Goal: Task Accomplishment & Management: Manage account settings

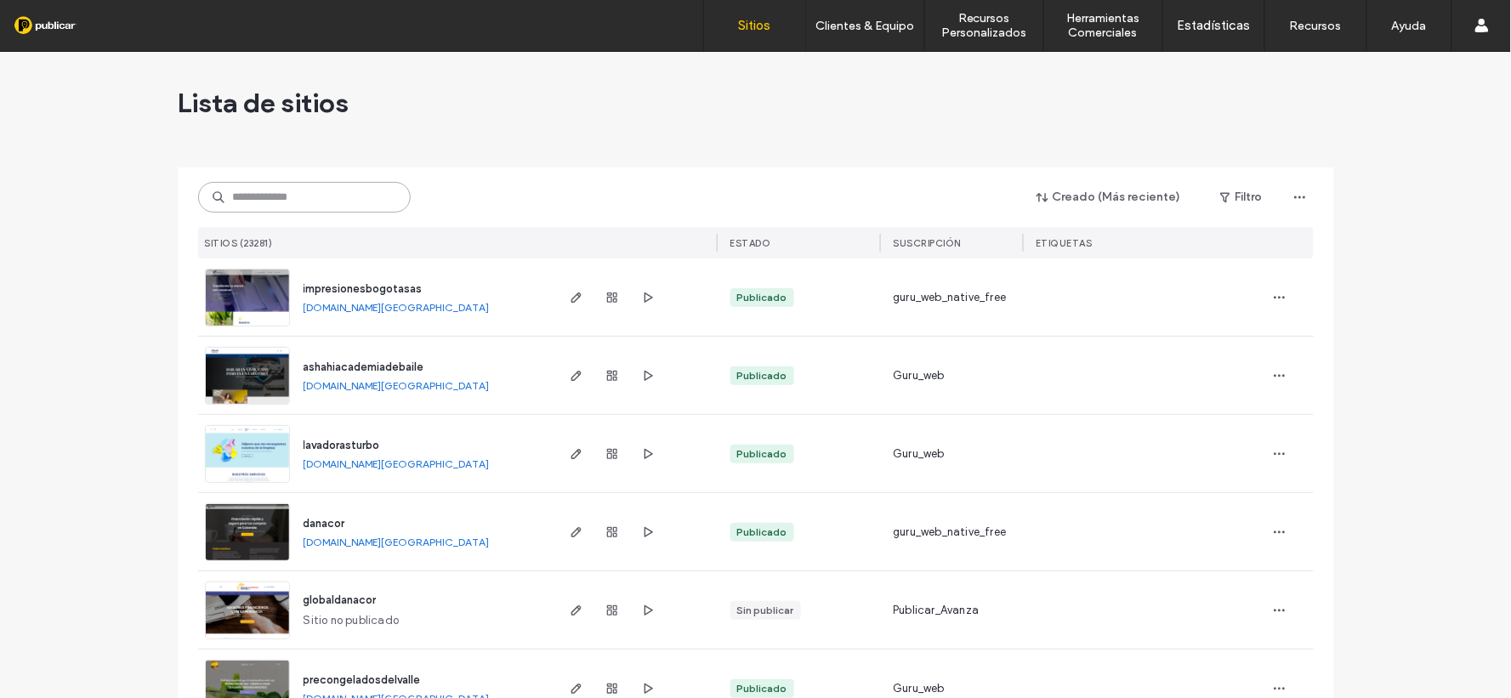
click at [318, 205] on input at bounding box center [304, 197] width 213 height 31
paste input "**********"
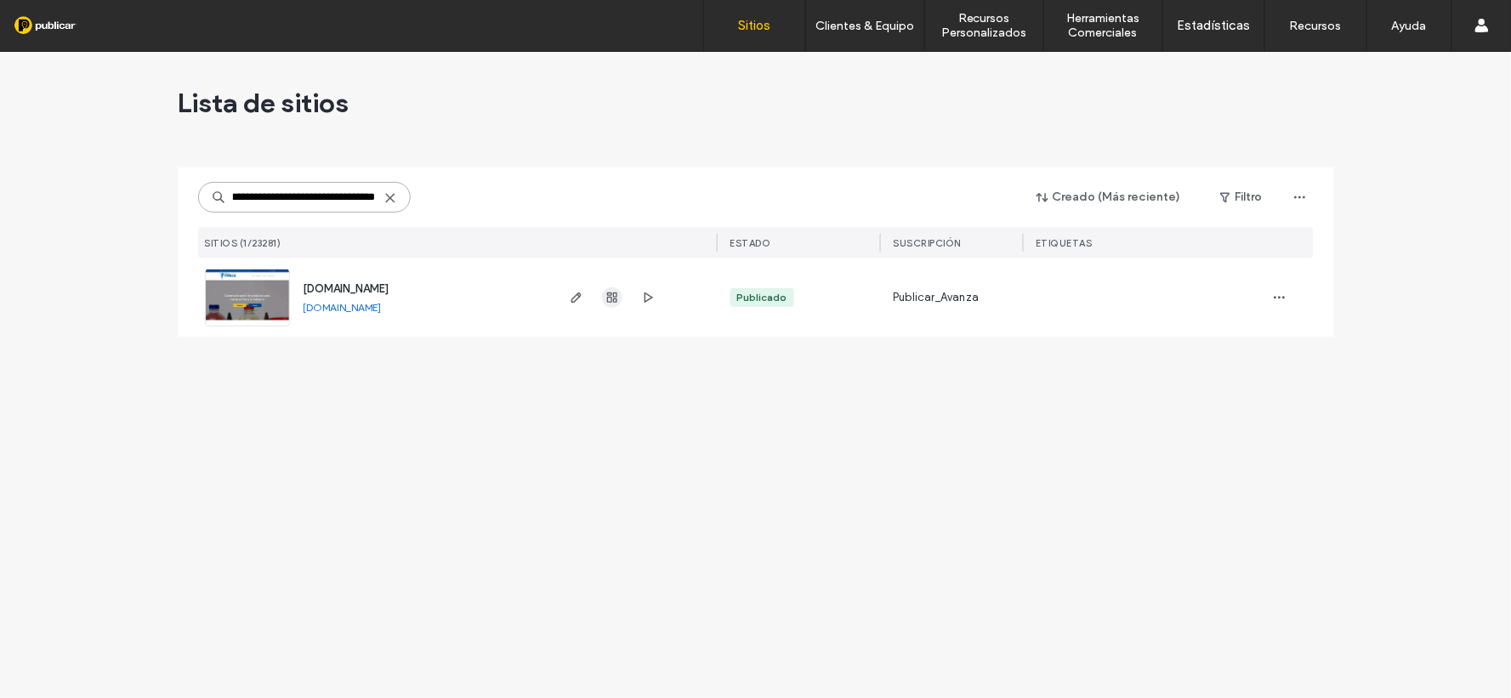
type input "**********"
click at [610, 303] on icon "button" at bounding box center [613, 298] width 14 height 14
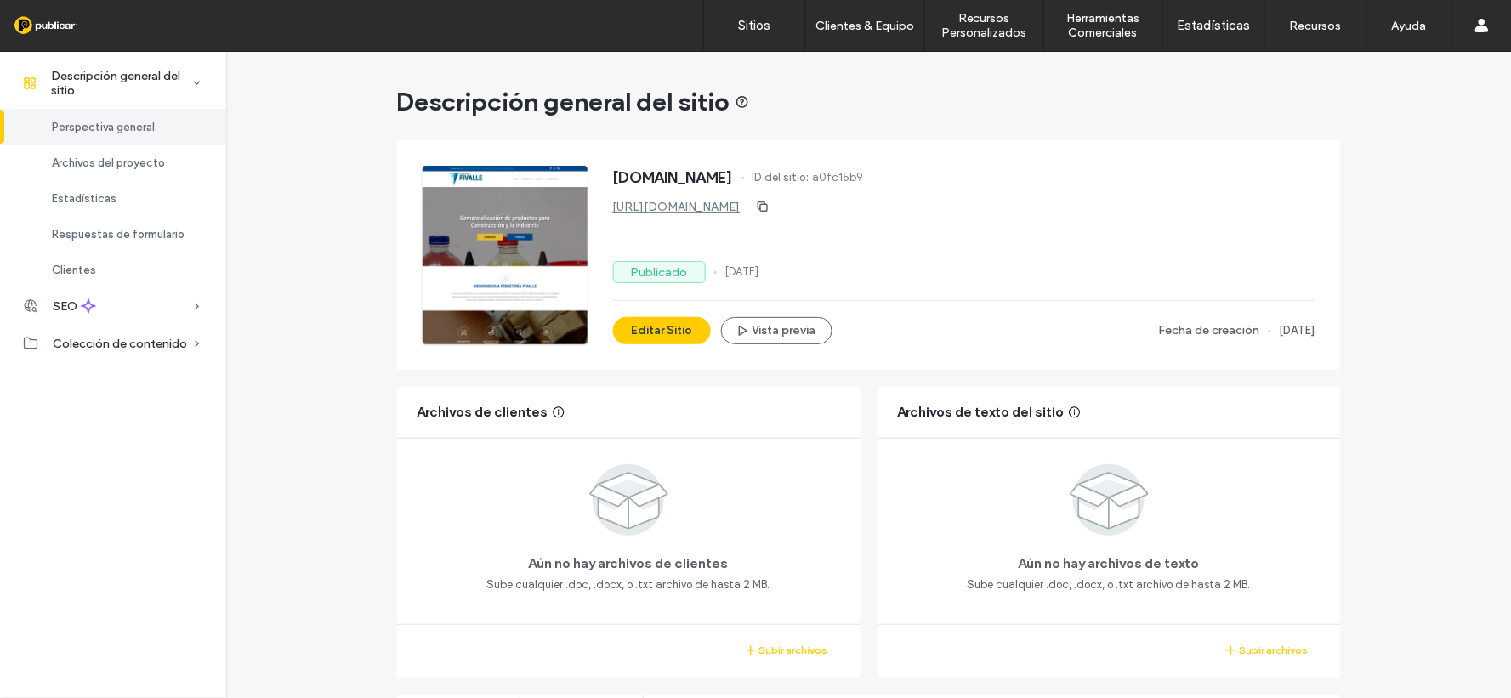
scroll to position [94, 0]
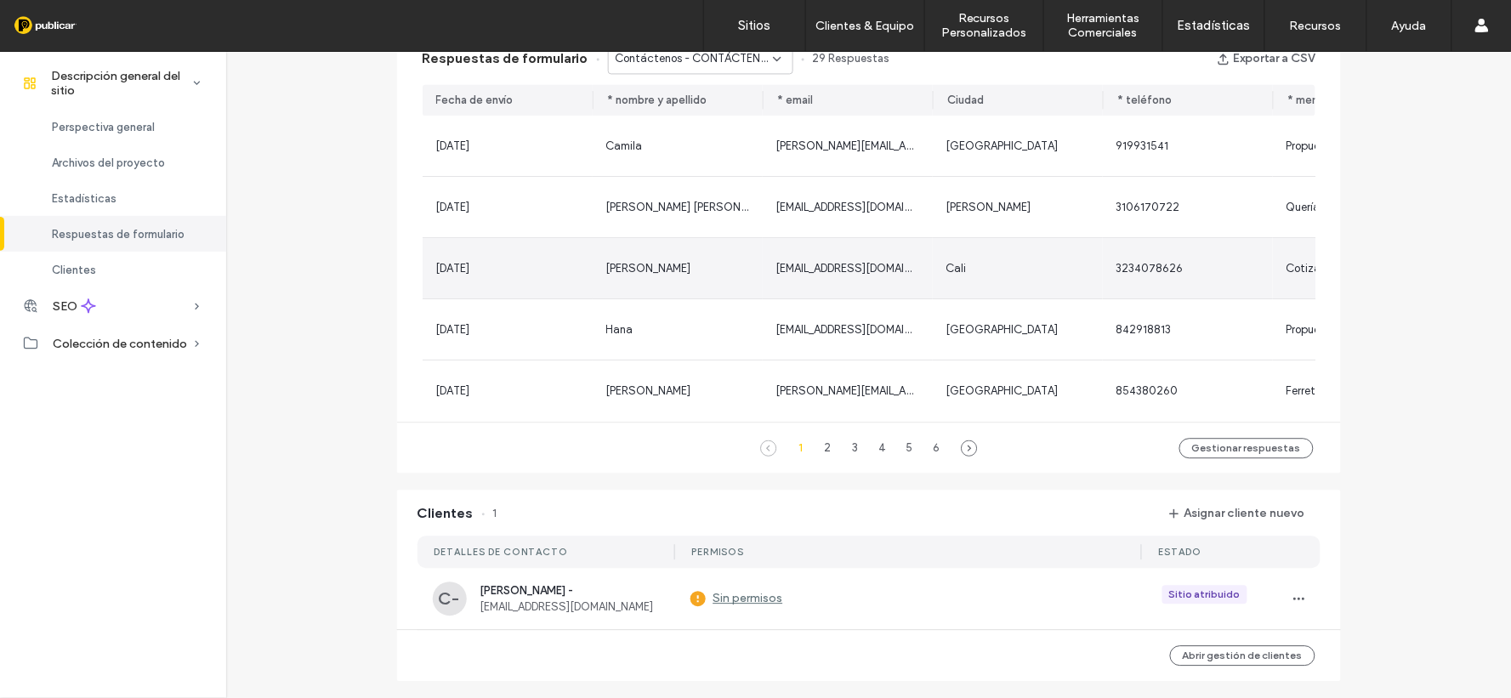
scroll to position [1160, 0]
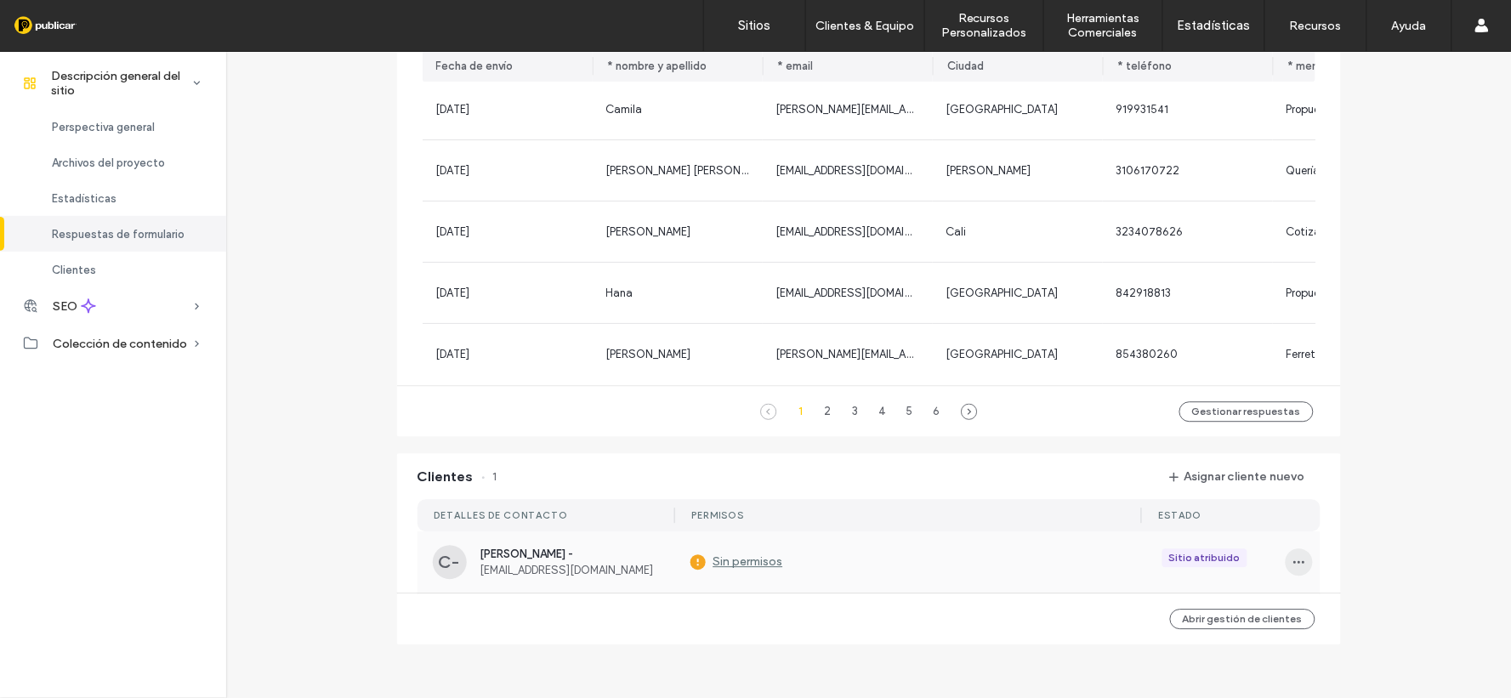
click at [1303, 564] on span "button" at bounding box center [1299, 562] width 27 height 27
click at [1401, 613] on div "Editar permisos" at bounding box center [1383, 605] width 202 height 32
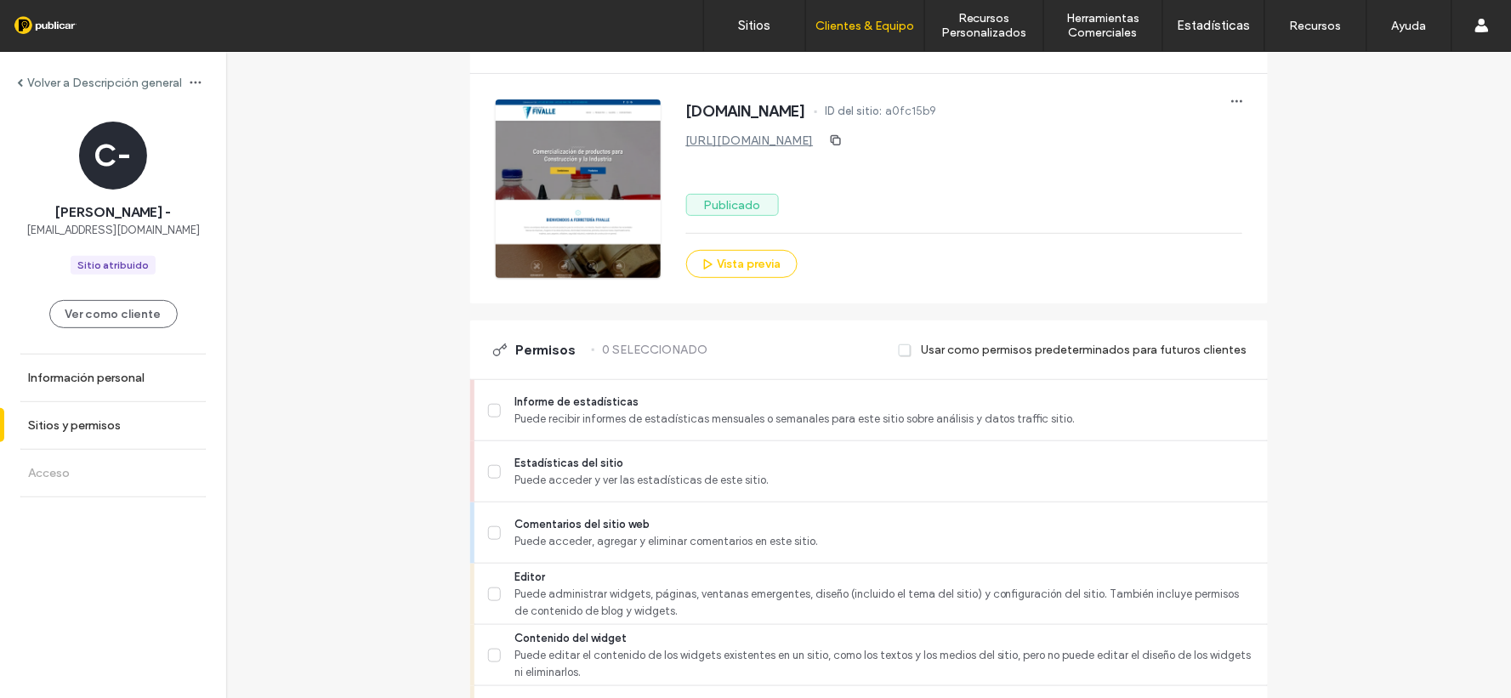
scroll to position [189, 0]
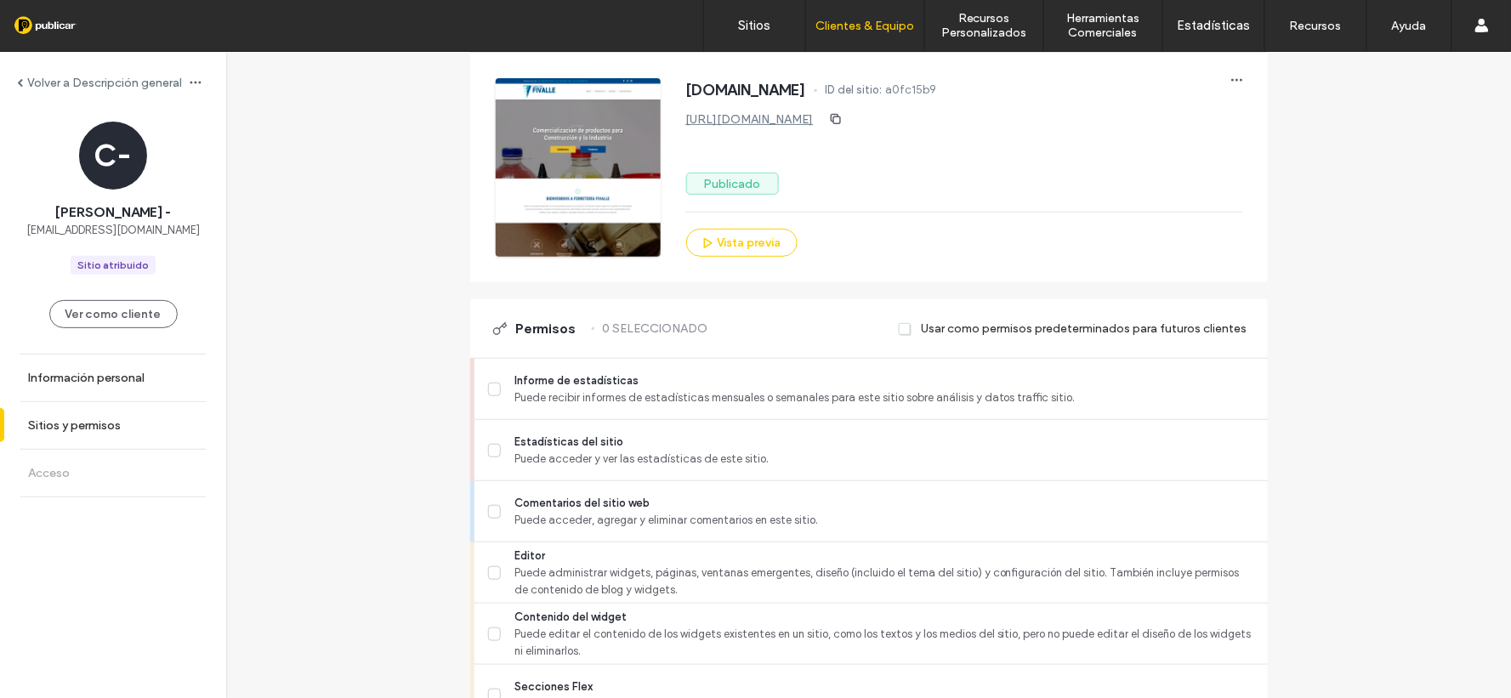
click at [911, 330] on div "Usar como permisos predeterminados para futuros clientes" at bounding box center [1073, 328] width 348 height 31
click at [903, 333] on span at bounding box center [906, 329] width 14 height 15
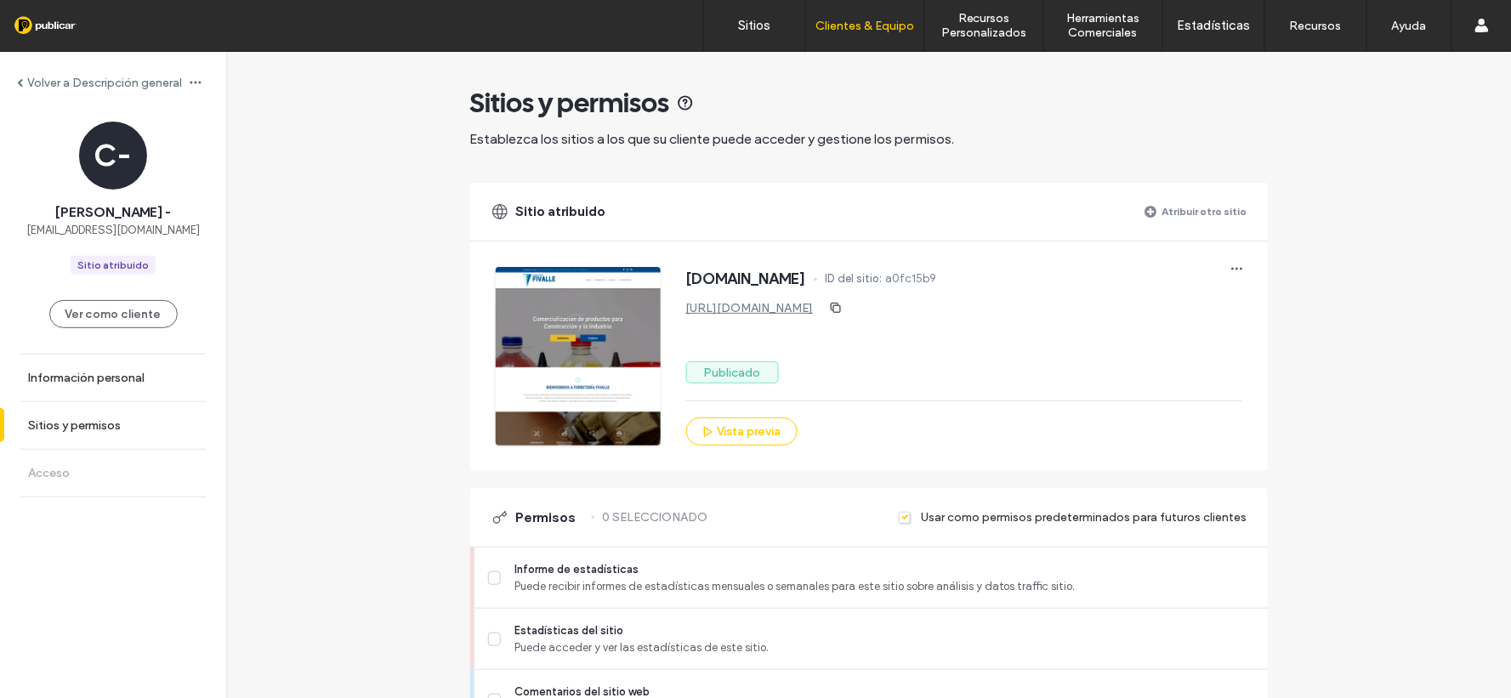
scroll to position [378, 0]
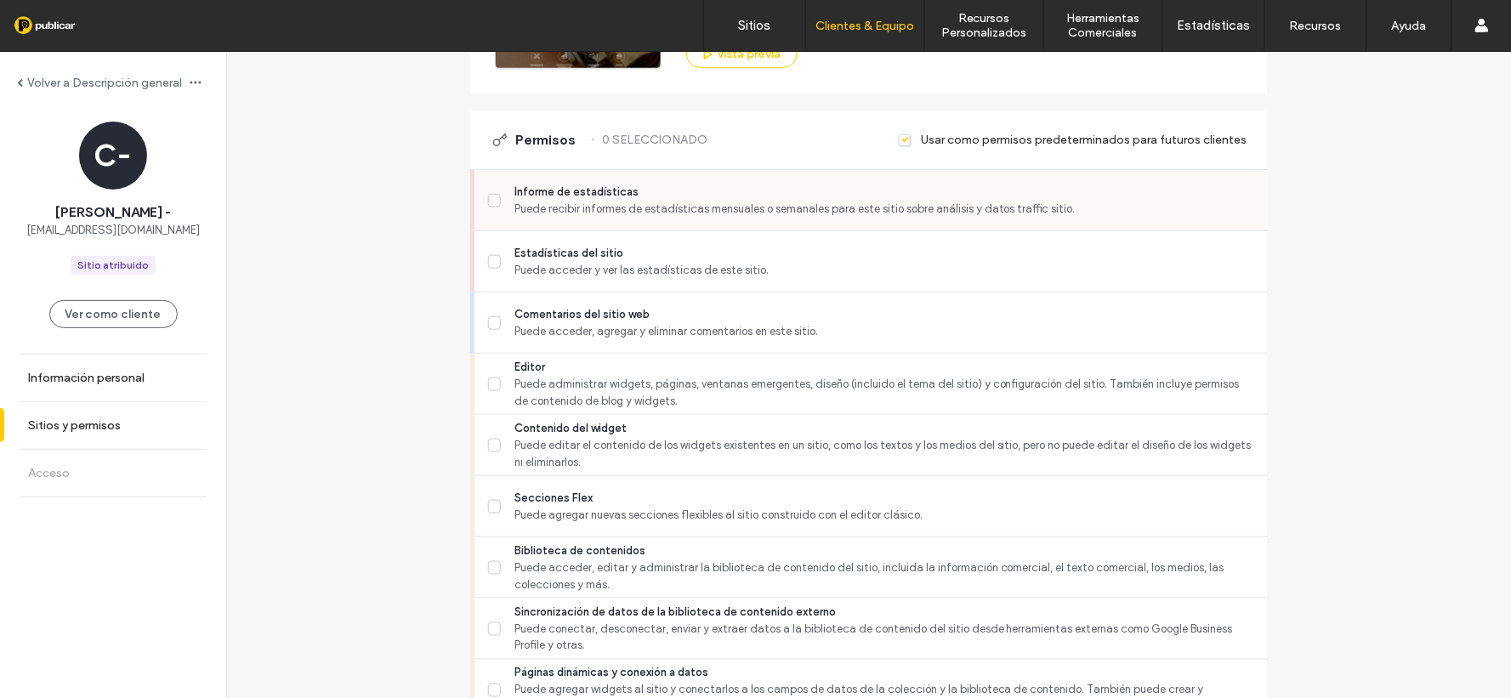
click at [492, 200] on icon at bounding box center [494, 200] width 9 height 7
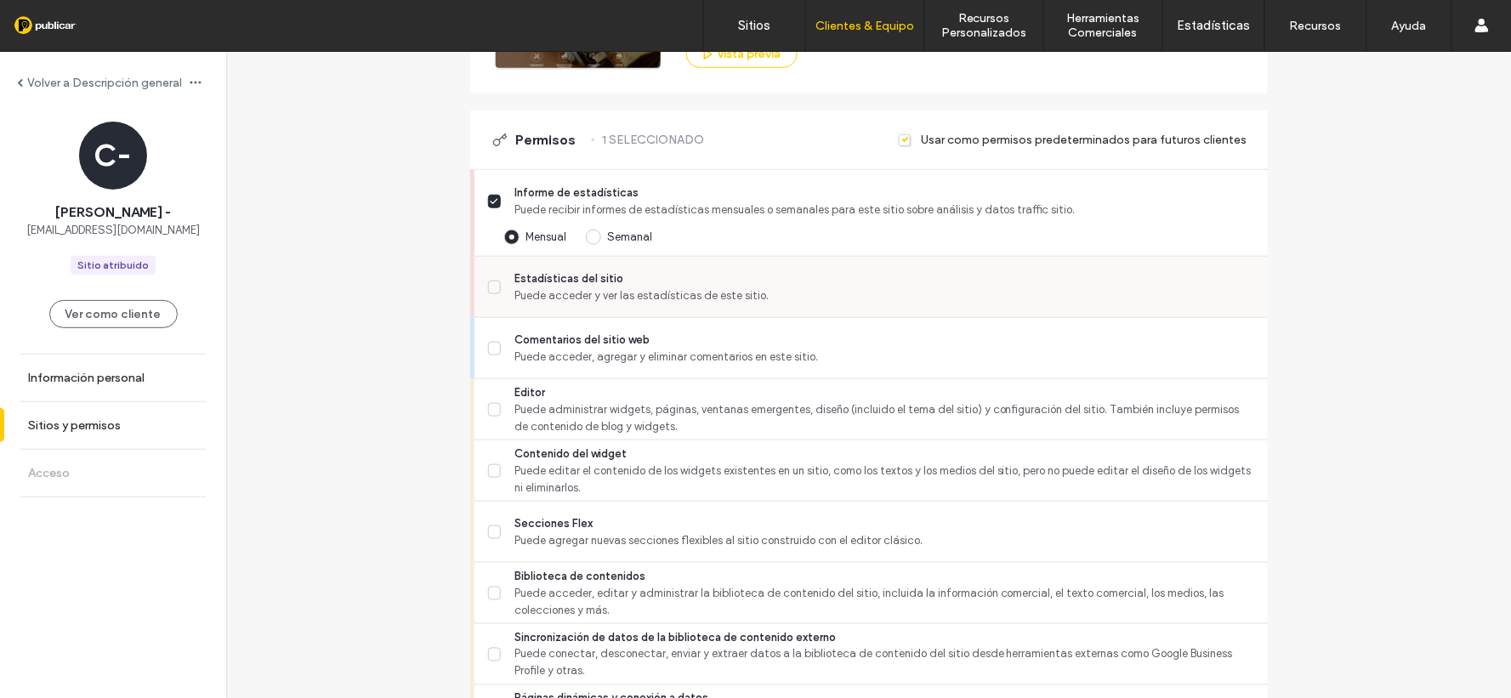
click at [488, 257] on div "Estadísticas del sitio Puede acceder y ver las estadísticas de este sitio." at bounding box center [878, 287] width 780 height 60
click at [488, 289] on span at bounding box center [495, 288] width 14 height 14
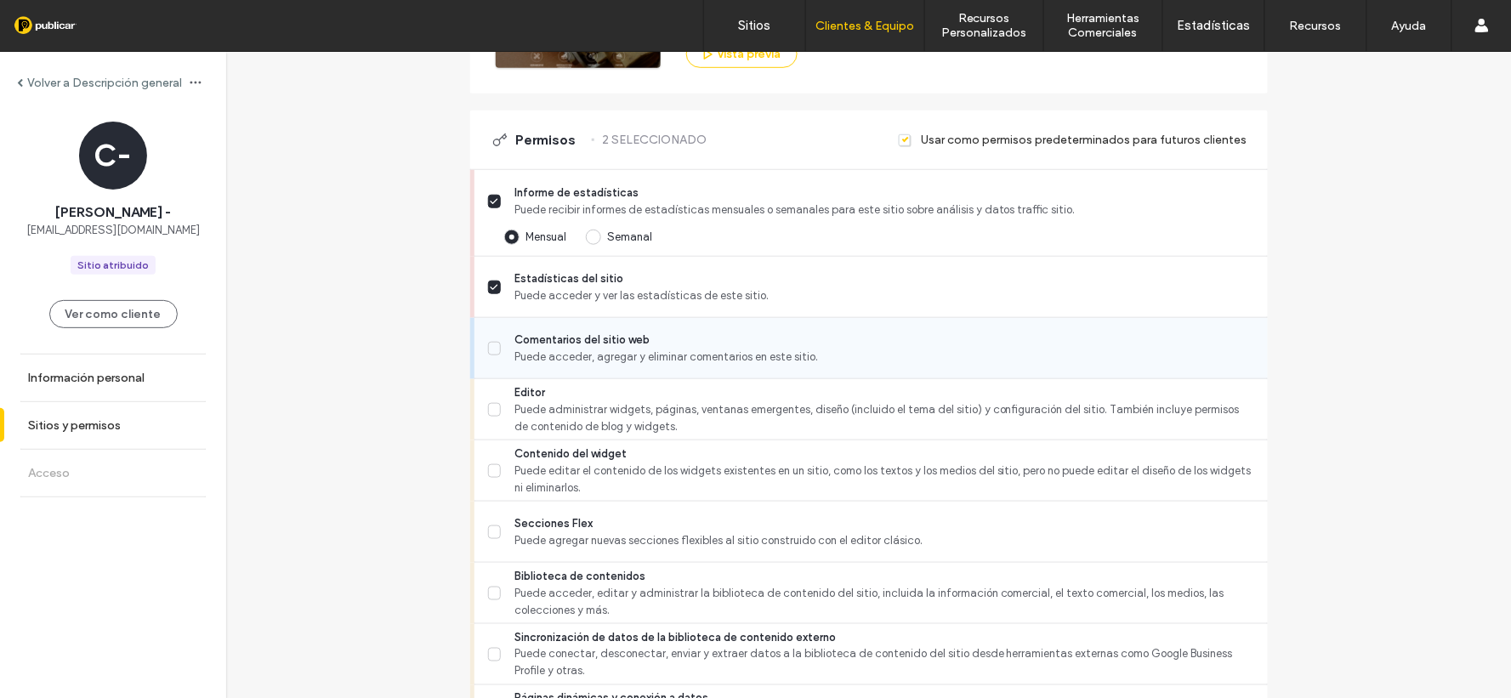
click at [493, 359] on label "Comentarios del sitio web Puede acceder, agregar y eliminar comentarios en este…" at bounding box center [871, 349] width 766 height 34
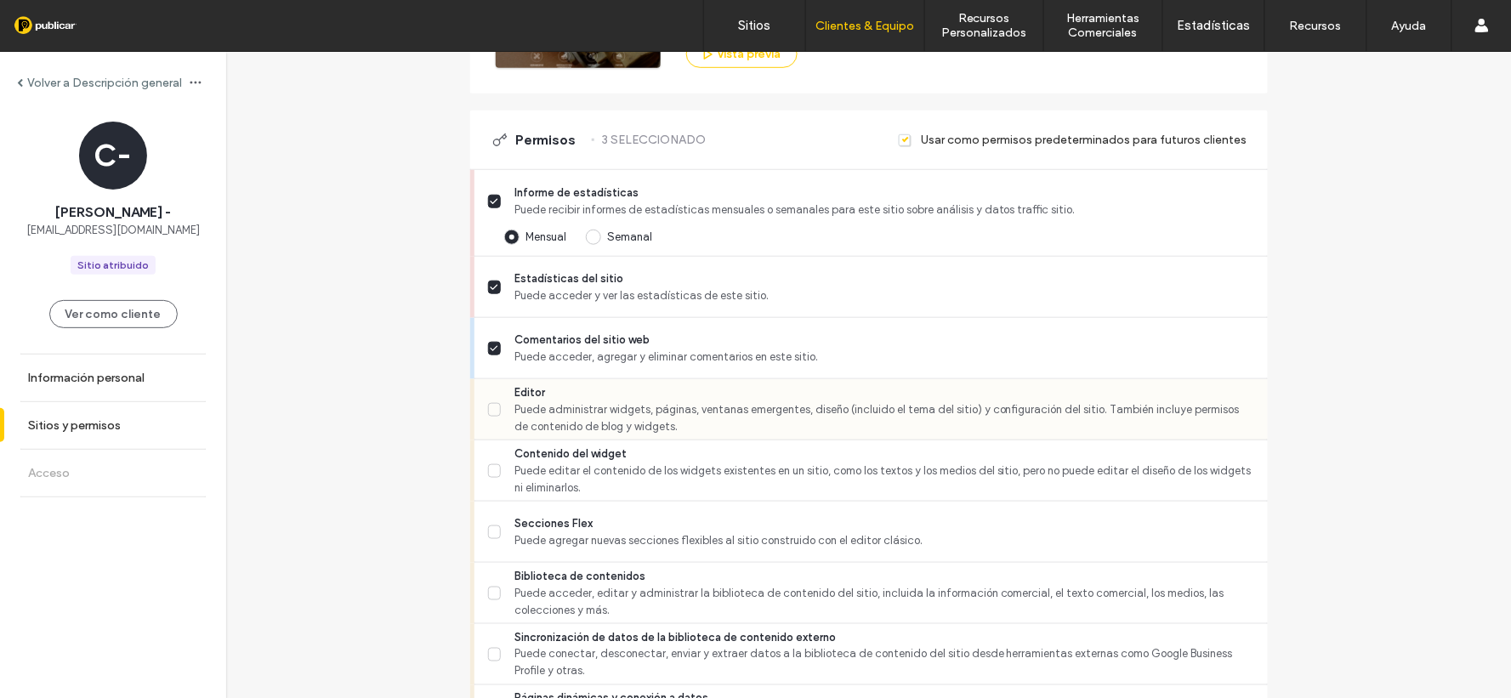
click at [488, 398] on label "Editor Puede administrar widgets, páginas, ventanas emergentes, diseño (incluid…" at bounding box center [871, 409] width 766 height 51
click at [488, 460] on label "Contenido del widget Puede editar el contenido de los widgets existentes en un …" at bounding box center [871, 471] width 766 height 51
click at [490, 407] on icon at bounding box center [494, 410] width 9 height 7
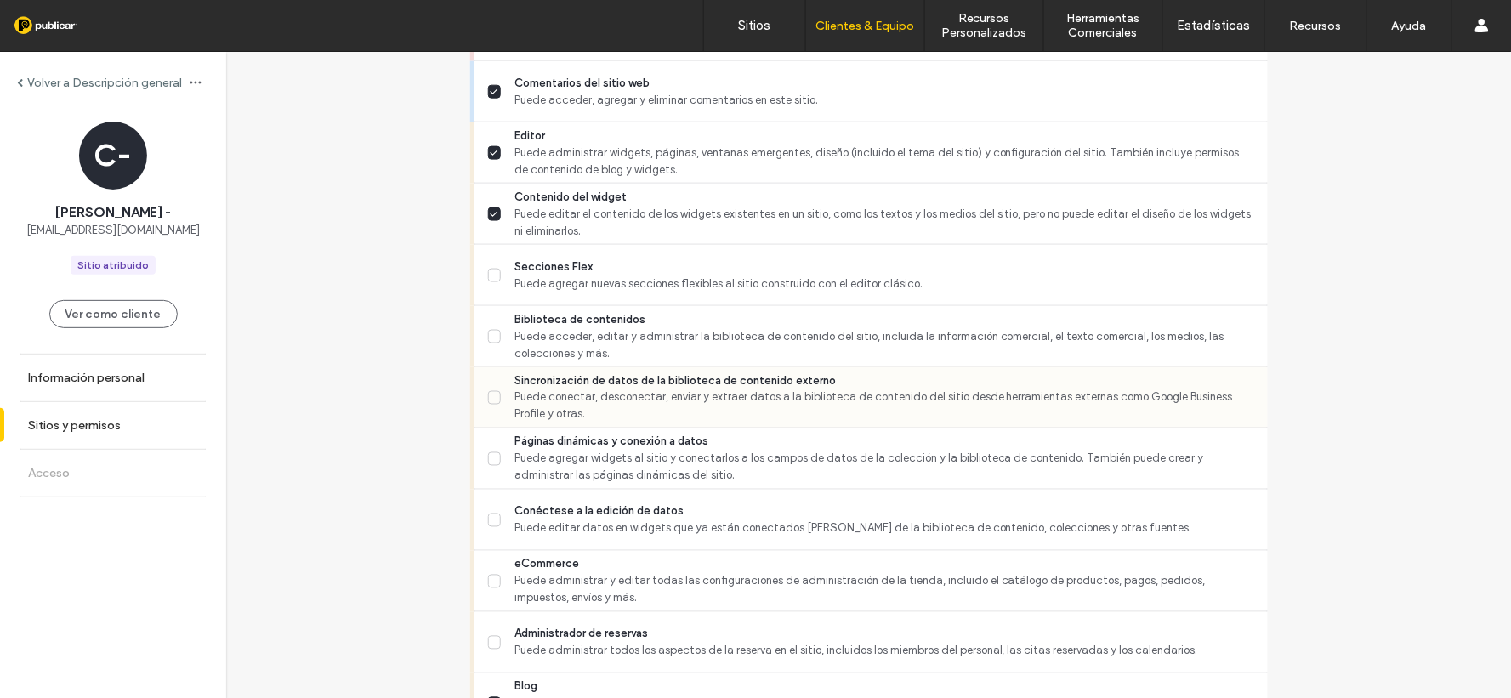
scroll to position [661, 0]
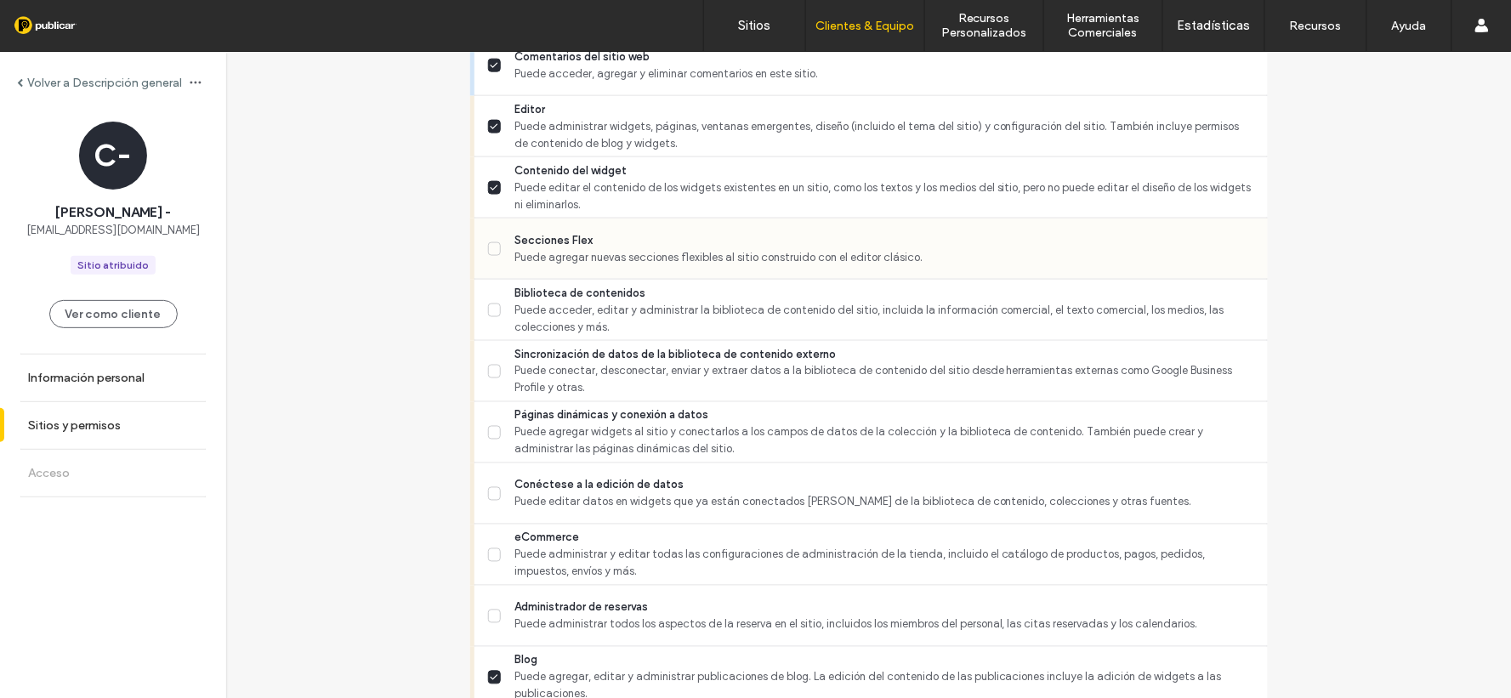
click at [492, 248] on icon at bounding box center [494, 249] width 9 height 7
click at [492, 310] on icon at bounding box center [495, 310] width 7 height 4
click at [492, 368] on icon at bounding box center [494, 371] width 9 height 7
click at [492, 431] on icon at bounding box center [494, 433] width 9 height 7
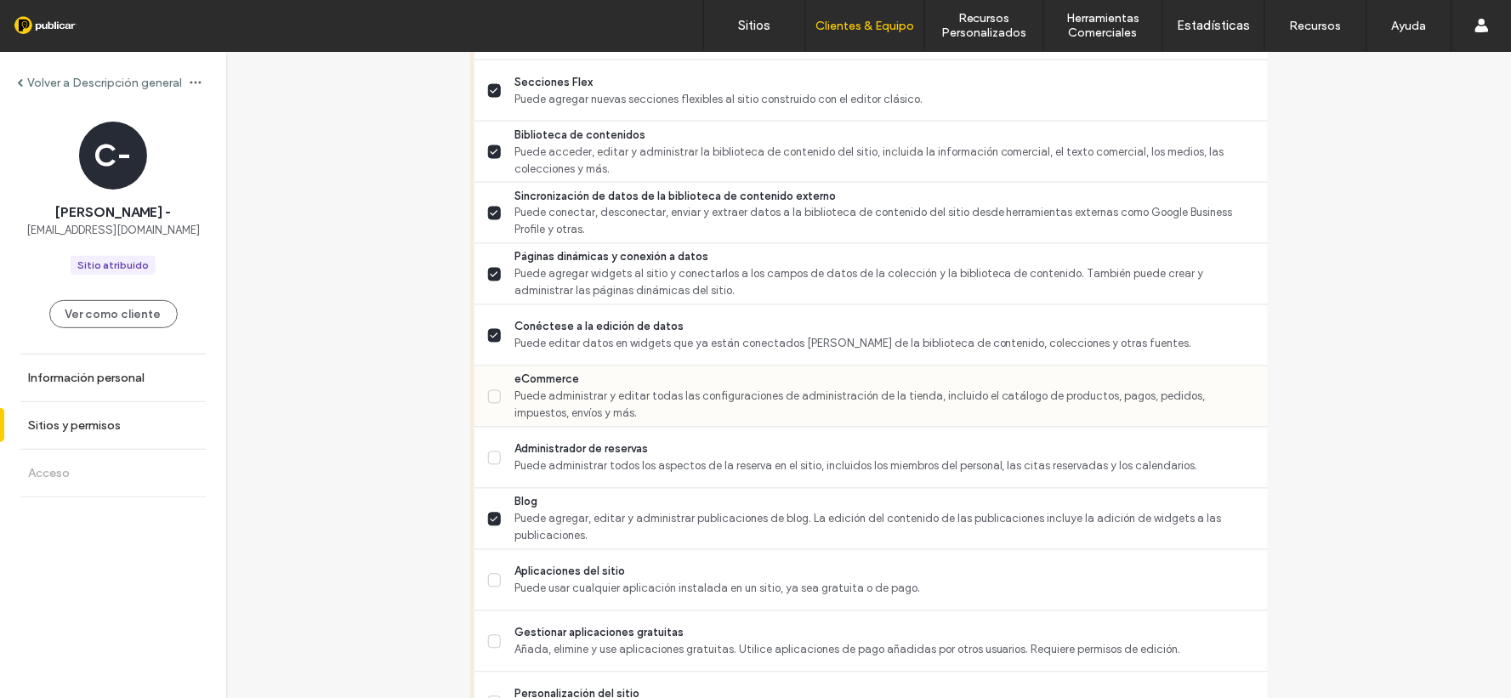
scroll to position [945, 0]
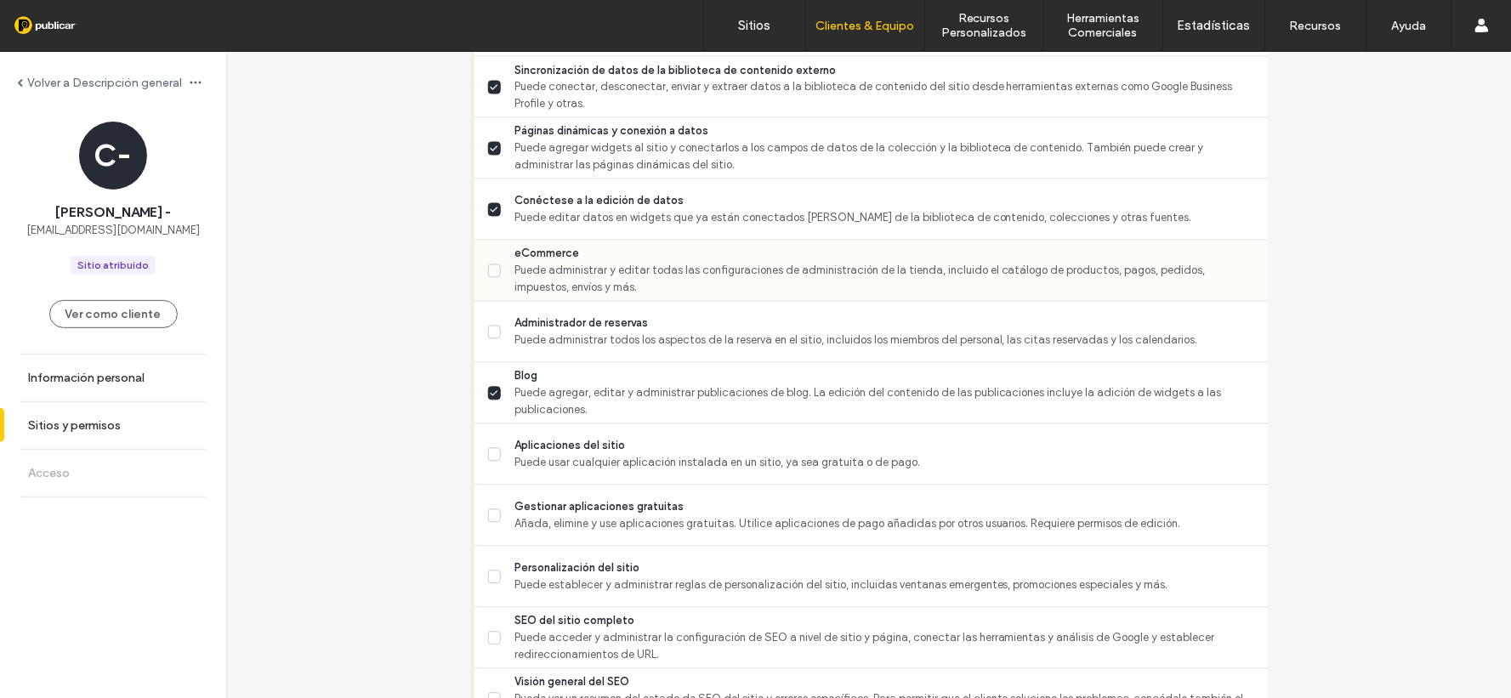
click at [490, 272] on icon at bounding box center [494, 271] width 9 height 7
click at [495, 330] on span at bounding box center [495, 333] width 14 height 14
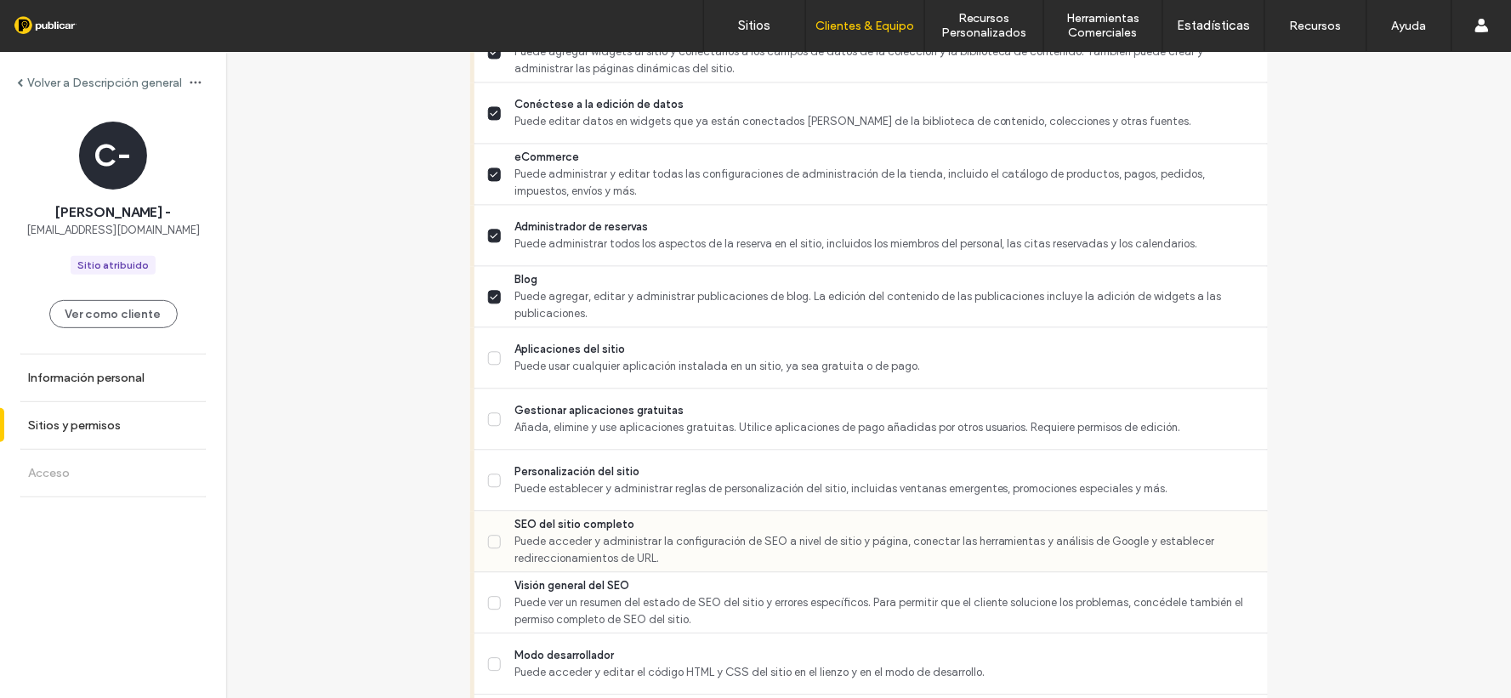
scroll to position [1134, 0]
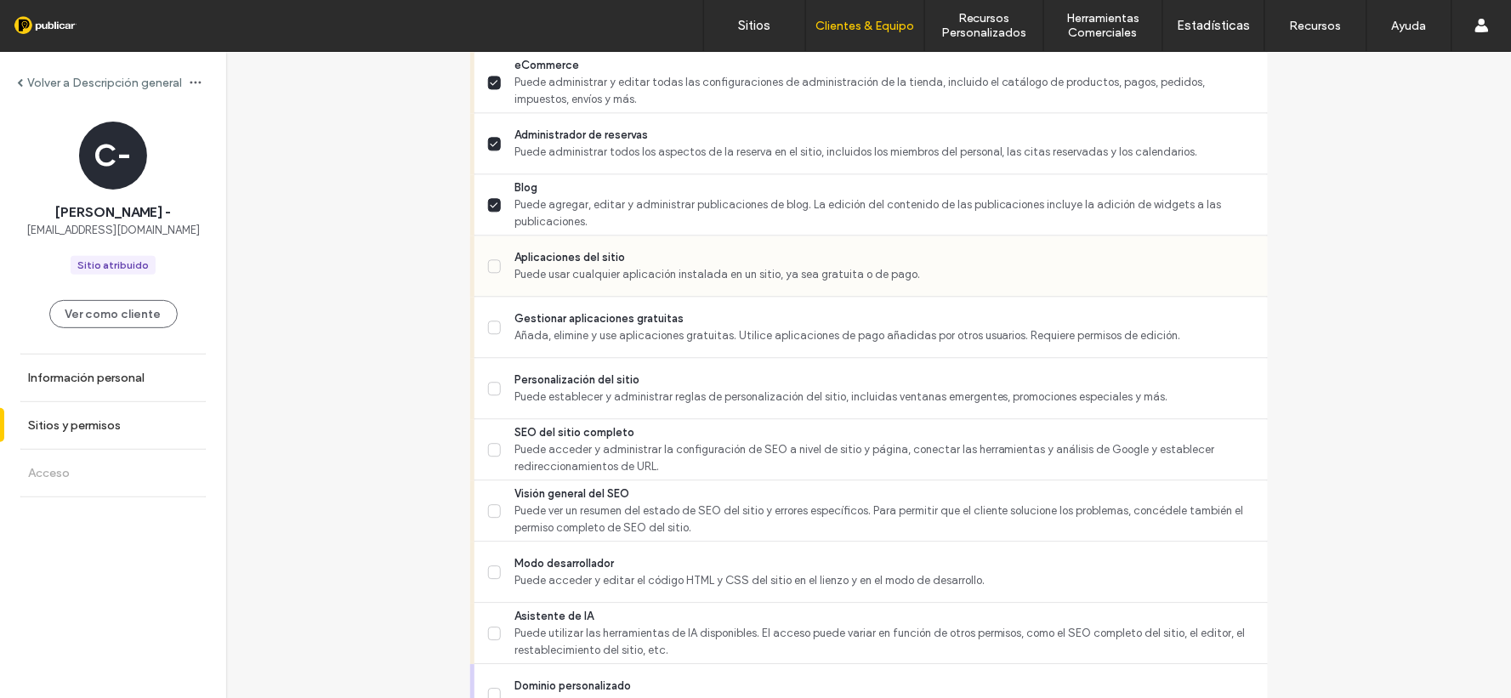
click at [492, 265] on icon at bounding box center [495, 266] width 7 height 4
click at [494, 321] on span at bounding box center [495, 328] width 14 height 14
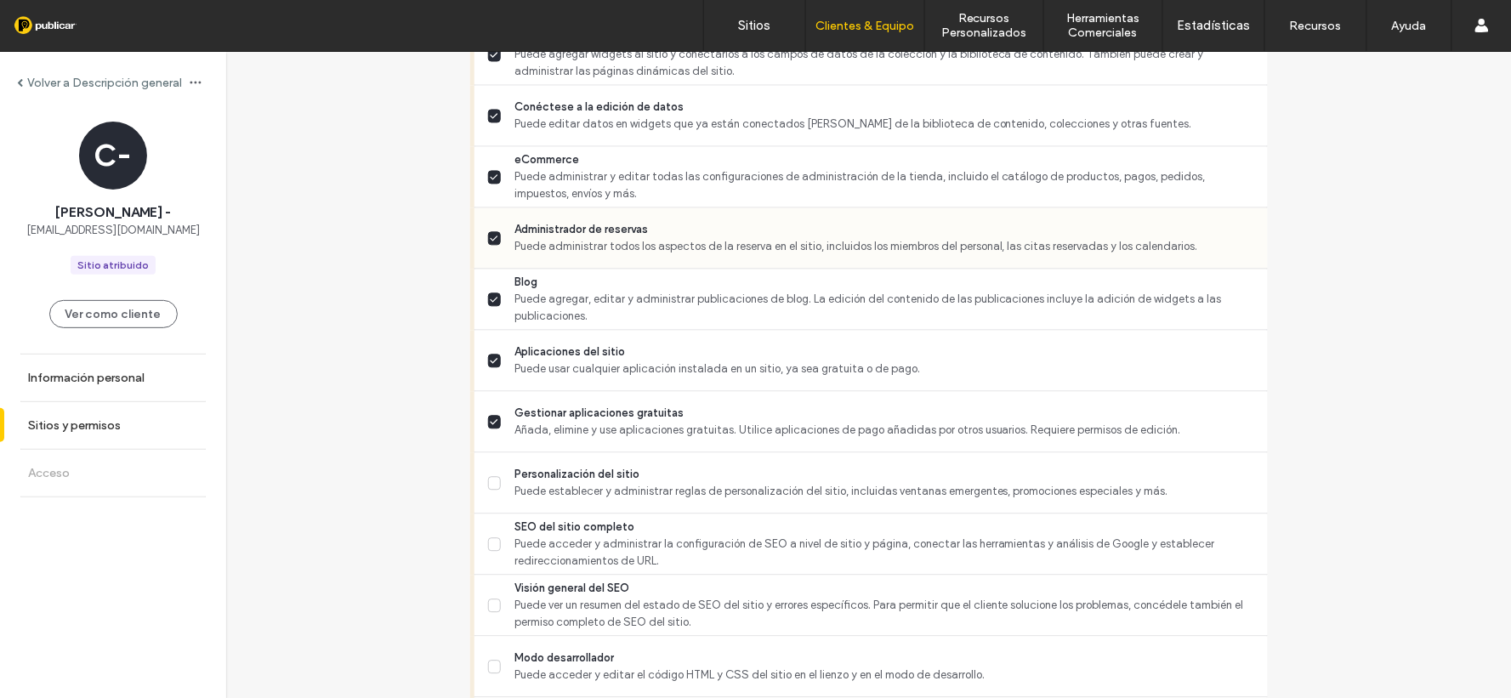
scroll to position [1228, 0]
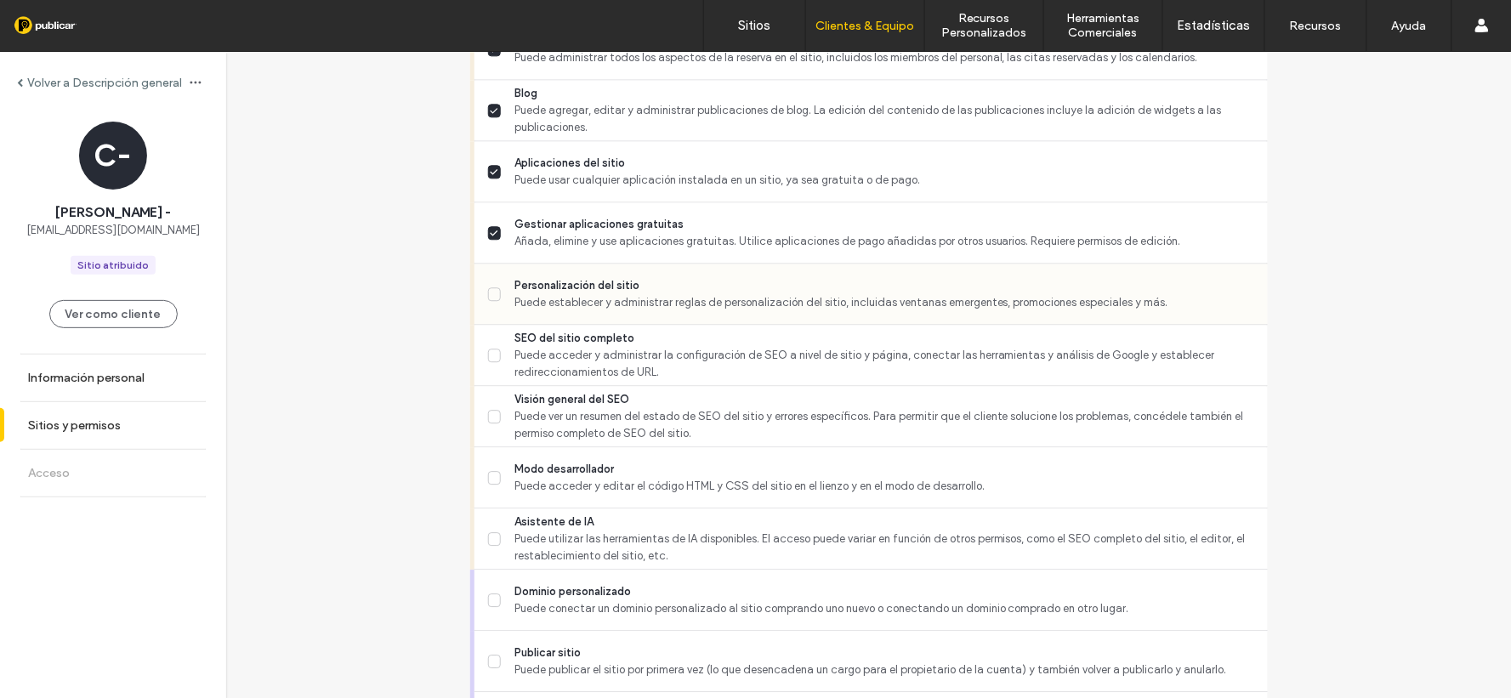
click at [489, 299] on span at bounding box center [495, 294] width 14 height 14
click at [488, 356] on span at bounding box center [495, 356] width 14 height 14
click at [488, 402] on label "Visión general del SEO Puede ver un resumen del estado de SEO del sitio y error…" at bounding box center [871, 416] width 766 height 51
click at [490, 478] on icon at bounding box center [494, 478] width 9 height 7
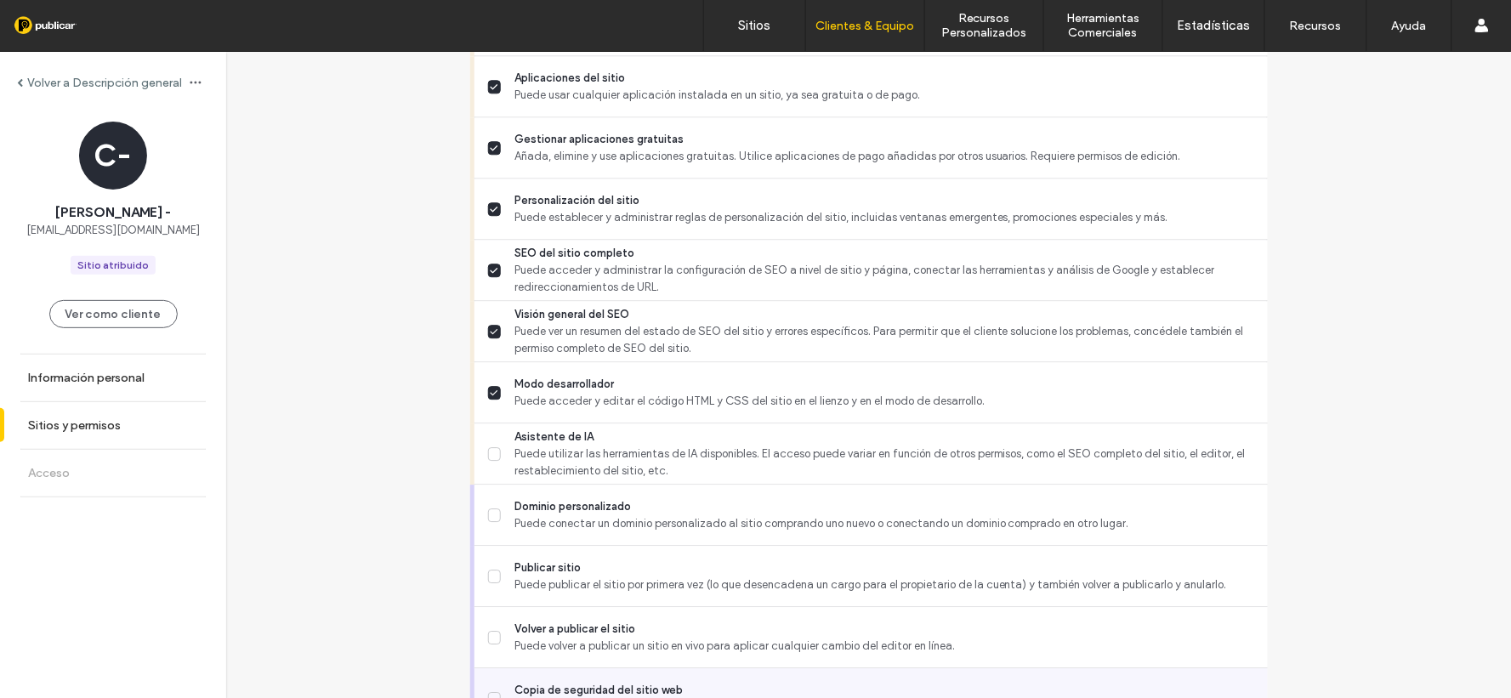
scroll to position [1417, 0]
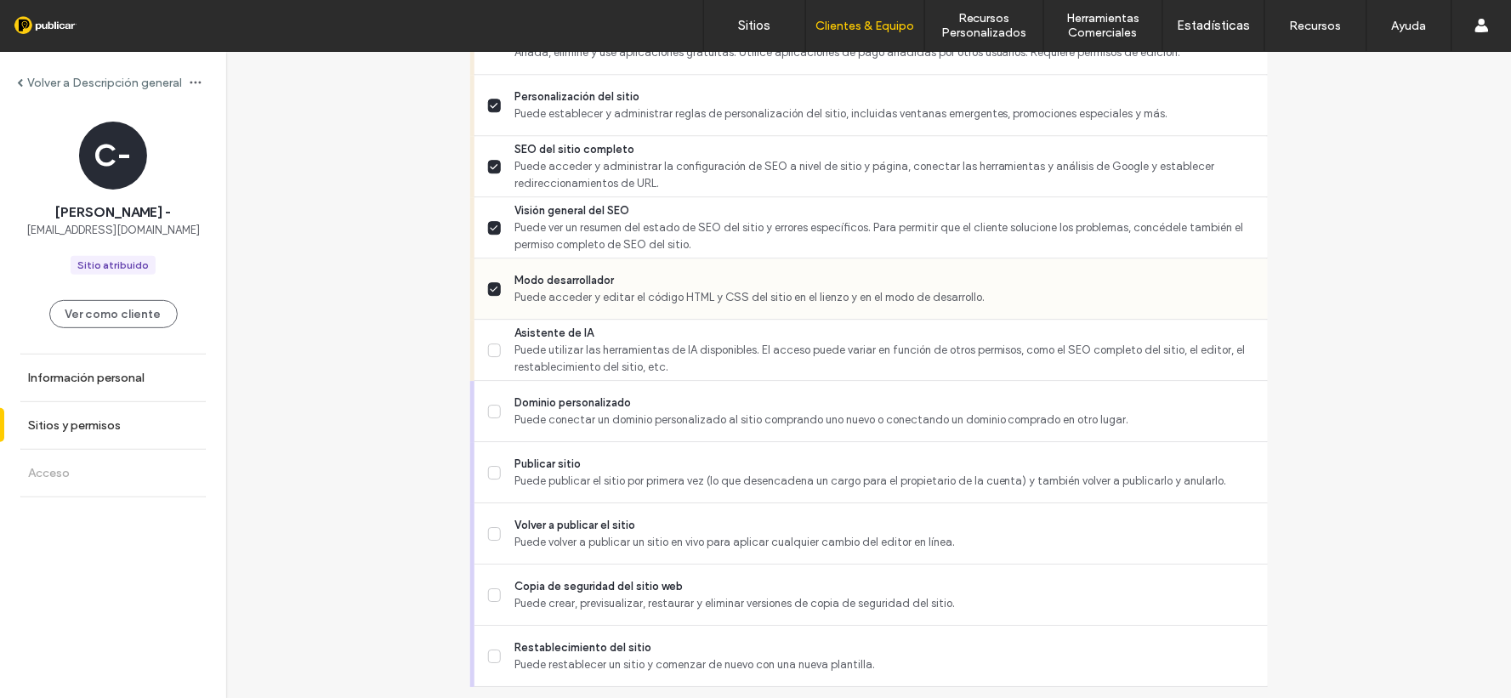
click at [488, 292] on span at bounding box center [495, 289] width 14 height 14
click at [488, 358] on label "Asistente de IA Puede utilizar las herramientas de IA disponibles. El acceso pu…" at bounding box center [871, 350] width 766 height 51
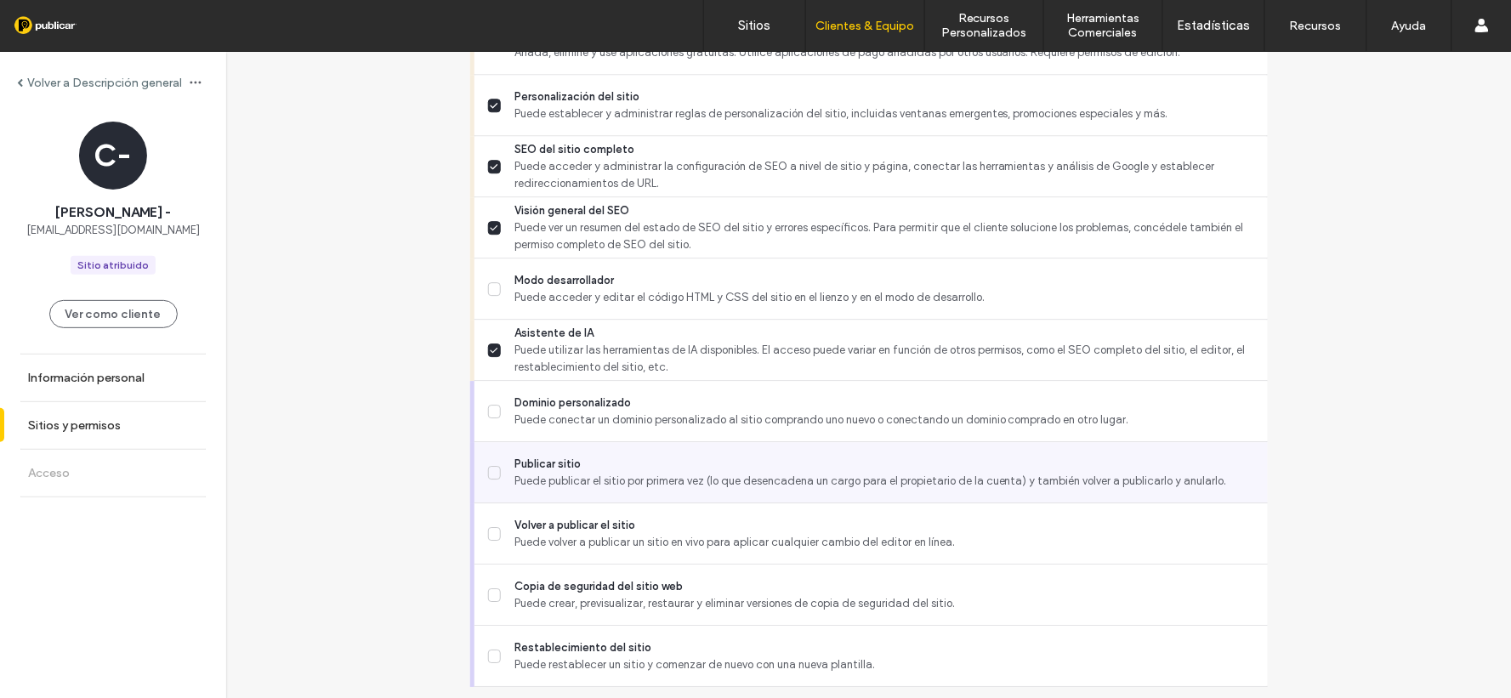
scroll to position [1467, 0]
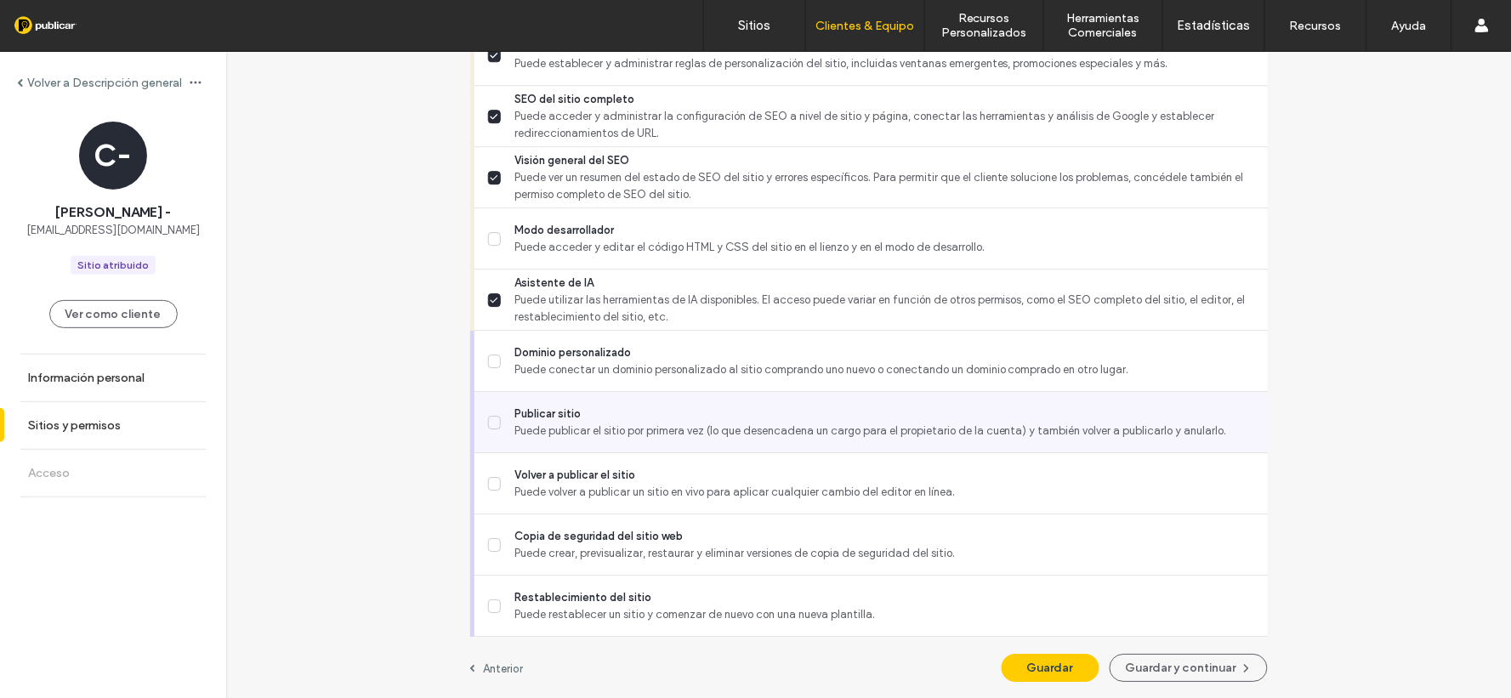
click at [488, 432] on label "Publicar sitio Puede publicar el sitio por primera vez (lo que desencadena un c…" at bounding box center [871, 423] width 766 height 34
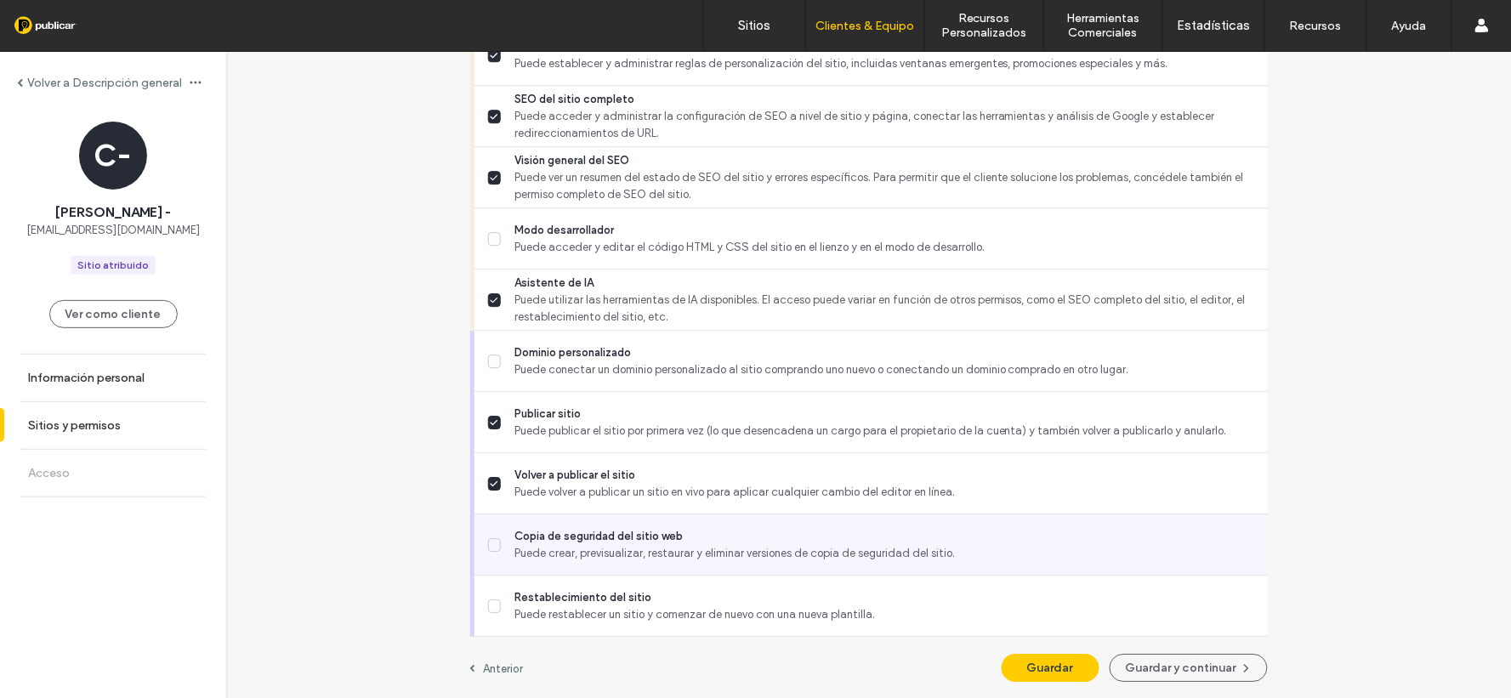
click at [493, 539] on span at bounding box center [495, 545] width 14 height 14
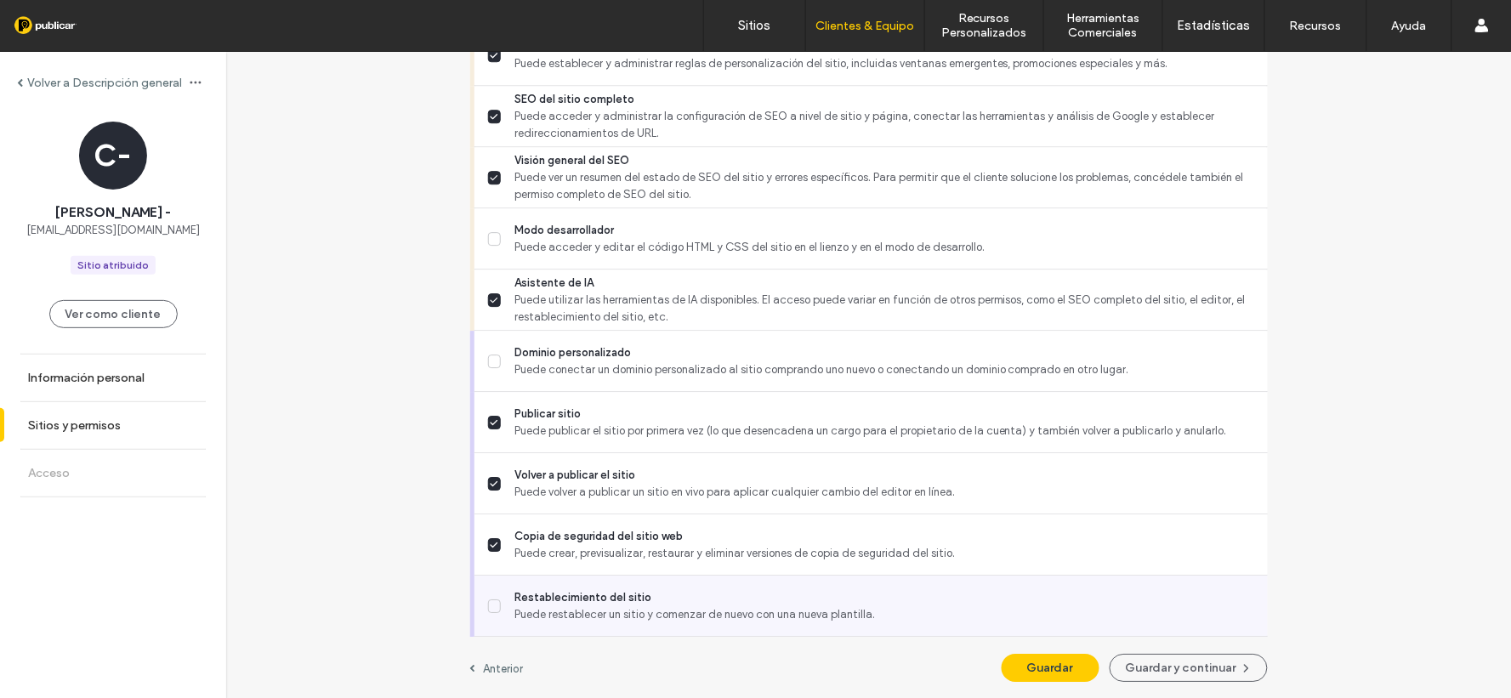
click at [488, 611] on label "Restablecimiento del sitio Puede restablecer un sitio y comenzar de nuevo con u…" at bounding box center [871, 606] width 766 height 34
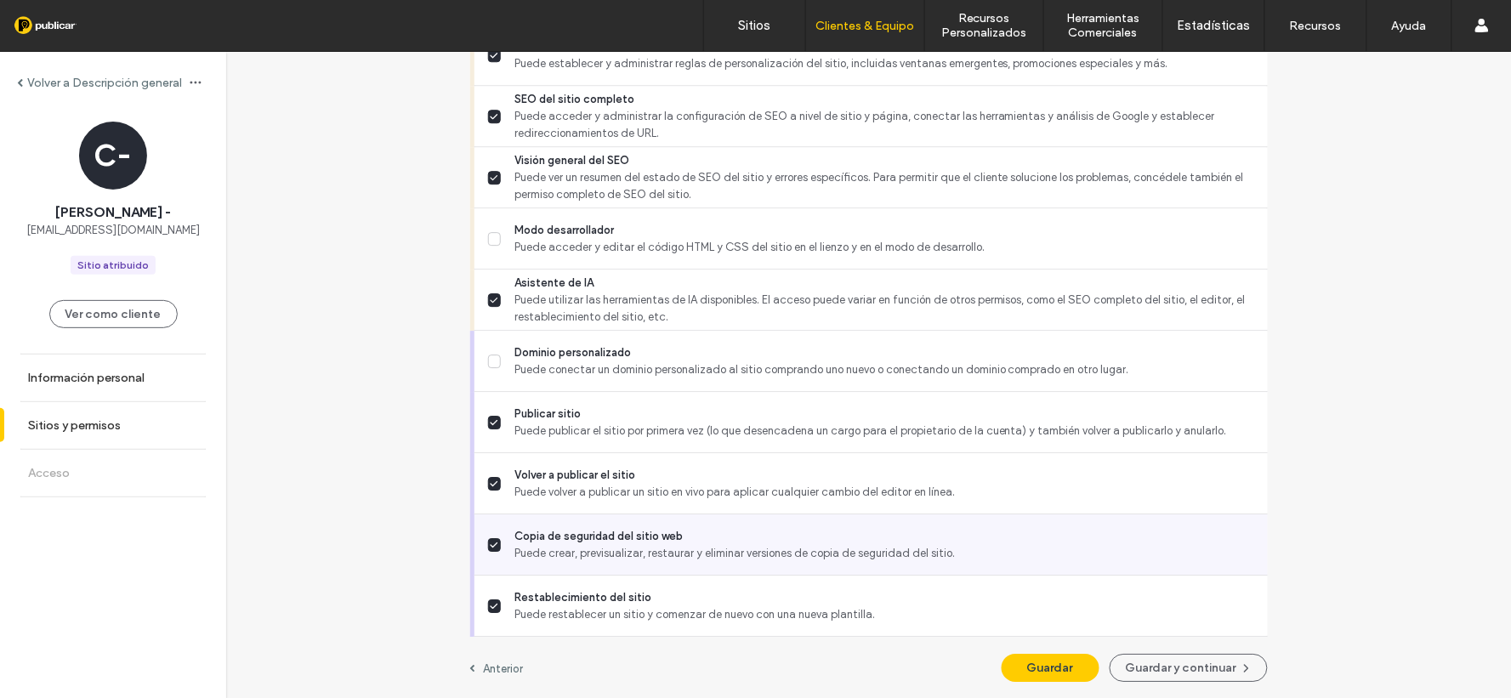
click at [488, 547] on span at bounding box center [495, 545] width 14 height 14
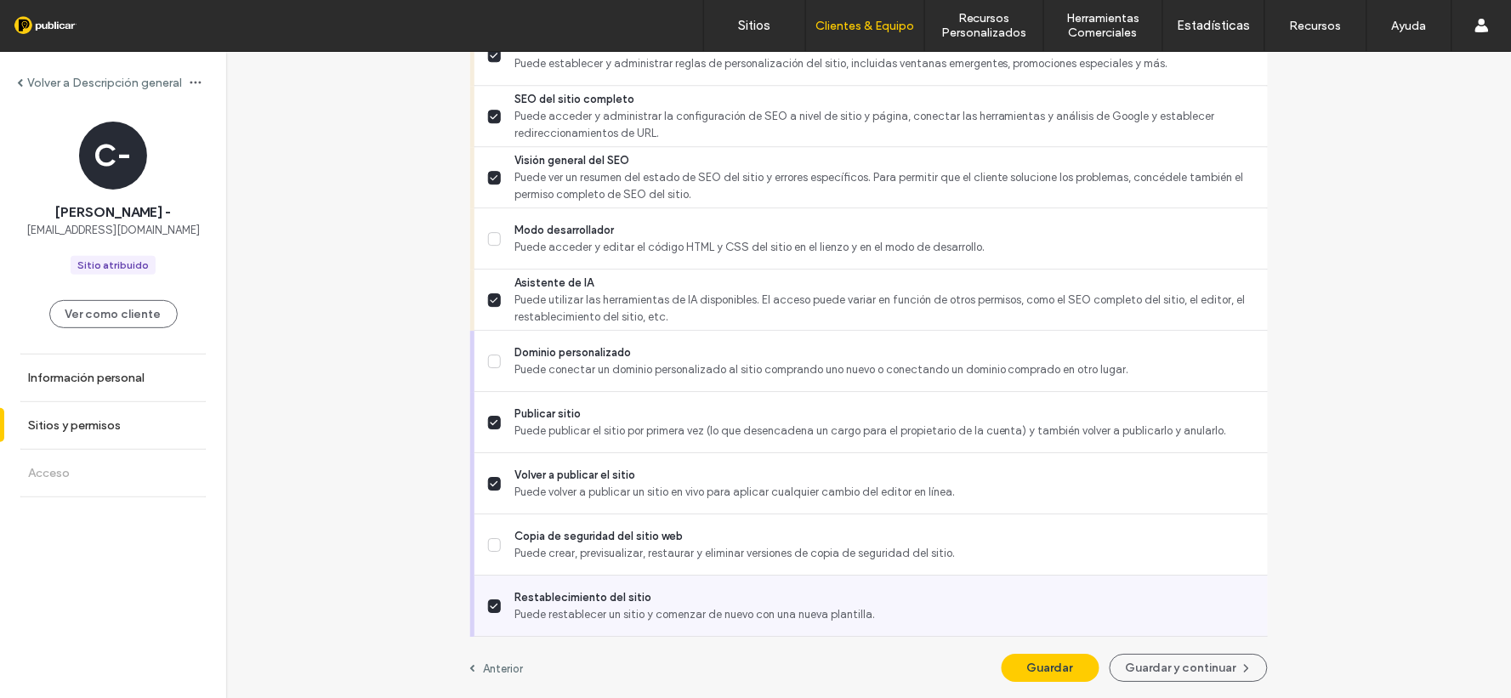
click at [488, 606] on span at bounding box center [495, 607] width 14 height 14
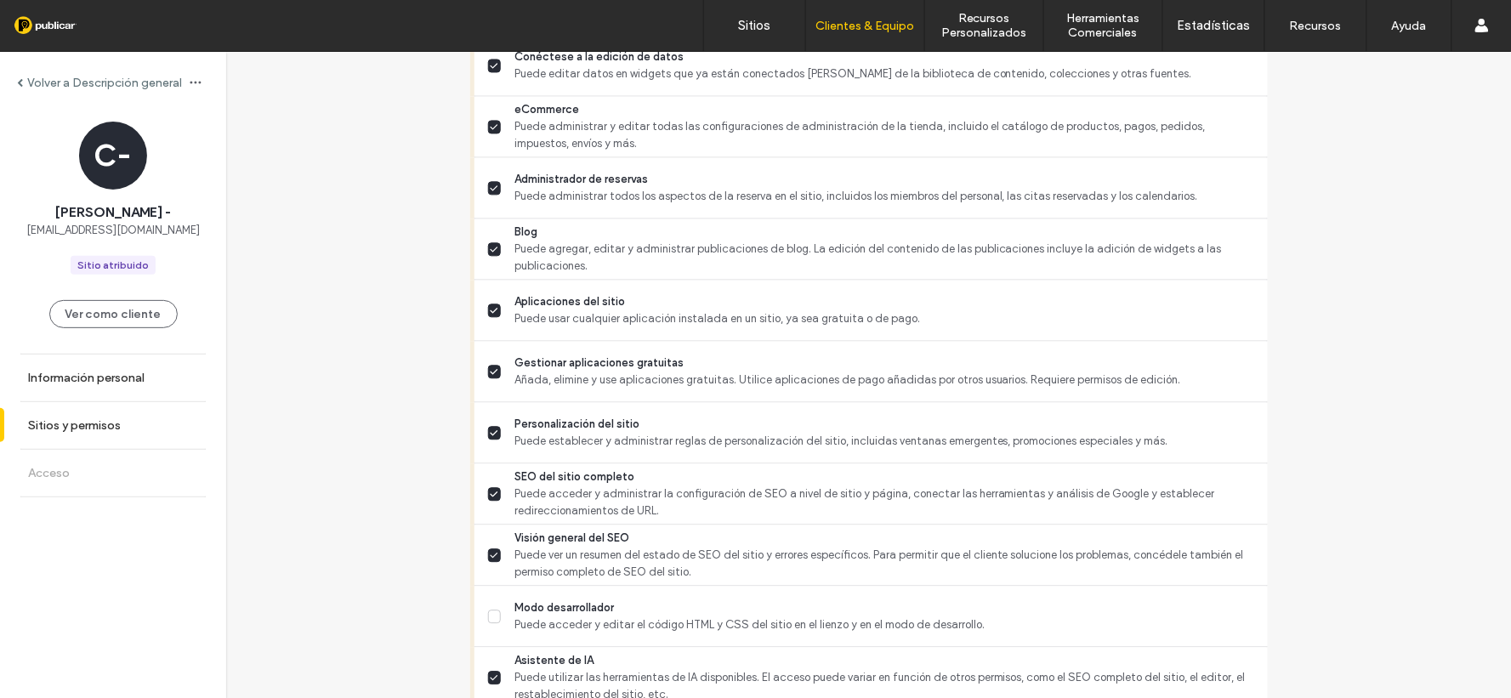
scroll to position [995, 0]
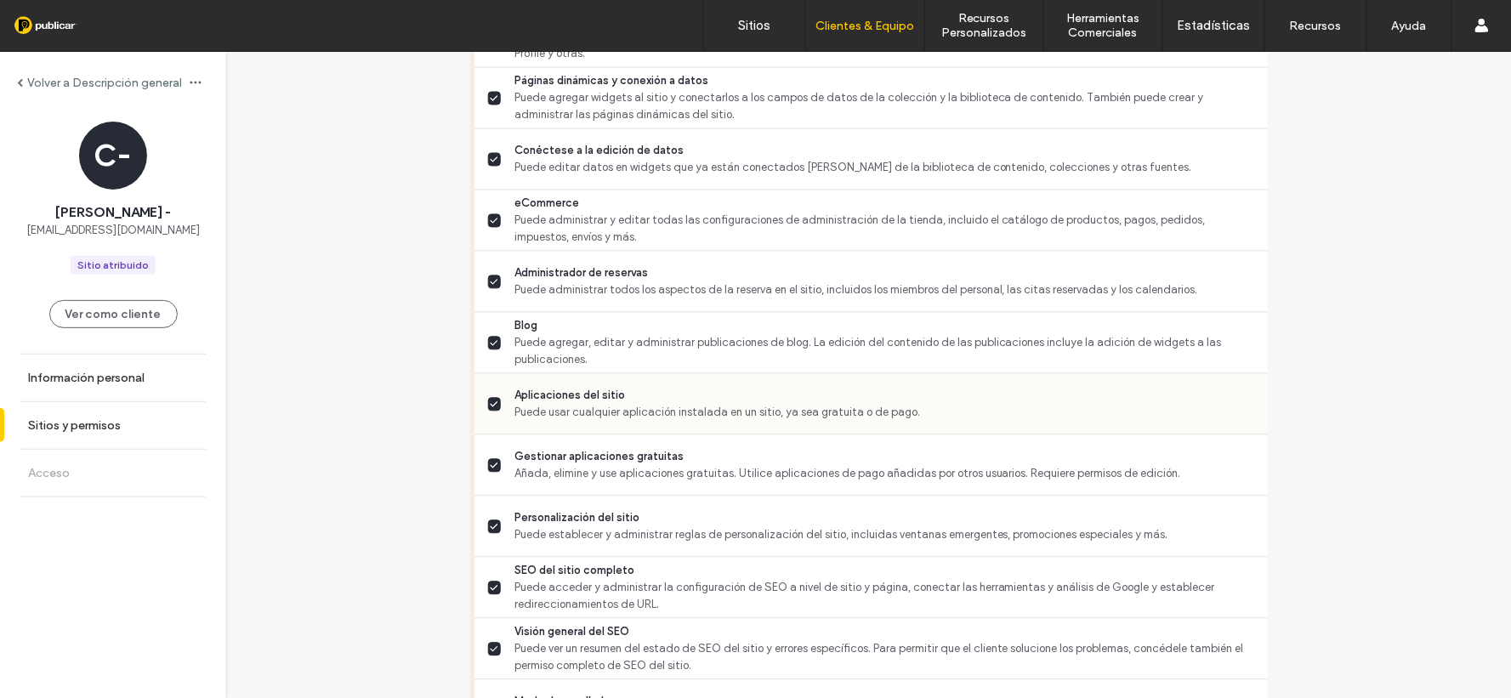
click at [492, 407] on span at bounding box center [495, 405] width 14 height 14
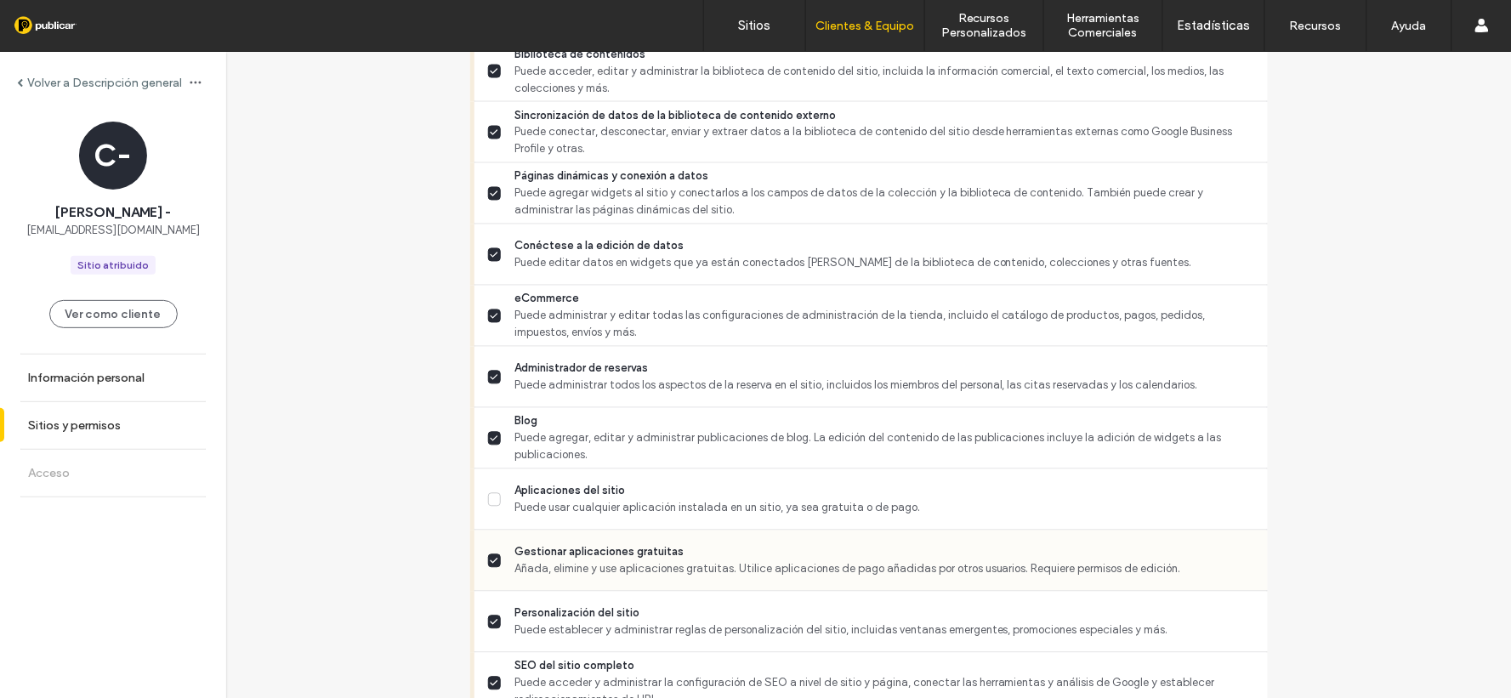
click at [477, 563] on div "Gestionar aplicaciones gratuitas Añada, elimine y use aplicaciones gratuitas. U…" at bounding box center [872, 561] width 794 height 61
drag, startPoint x: 487, startPoint y: 556, endPoint x: 496, endPoint y: 564, distance: 11.4
click at [490, 558] on icon at bounding box center [494, 561] width 9 height 7
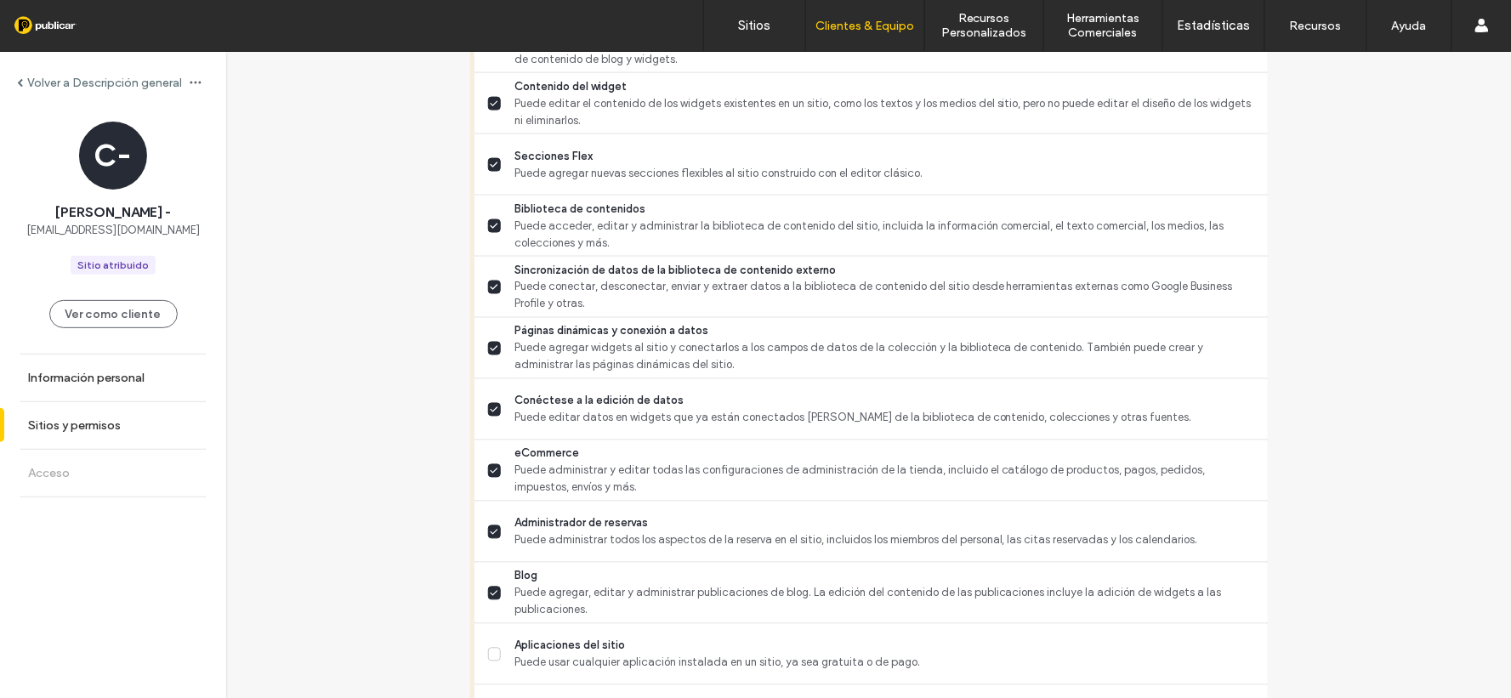
scroll to position [711, 0]
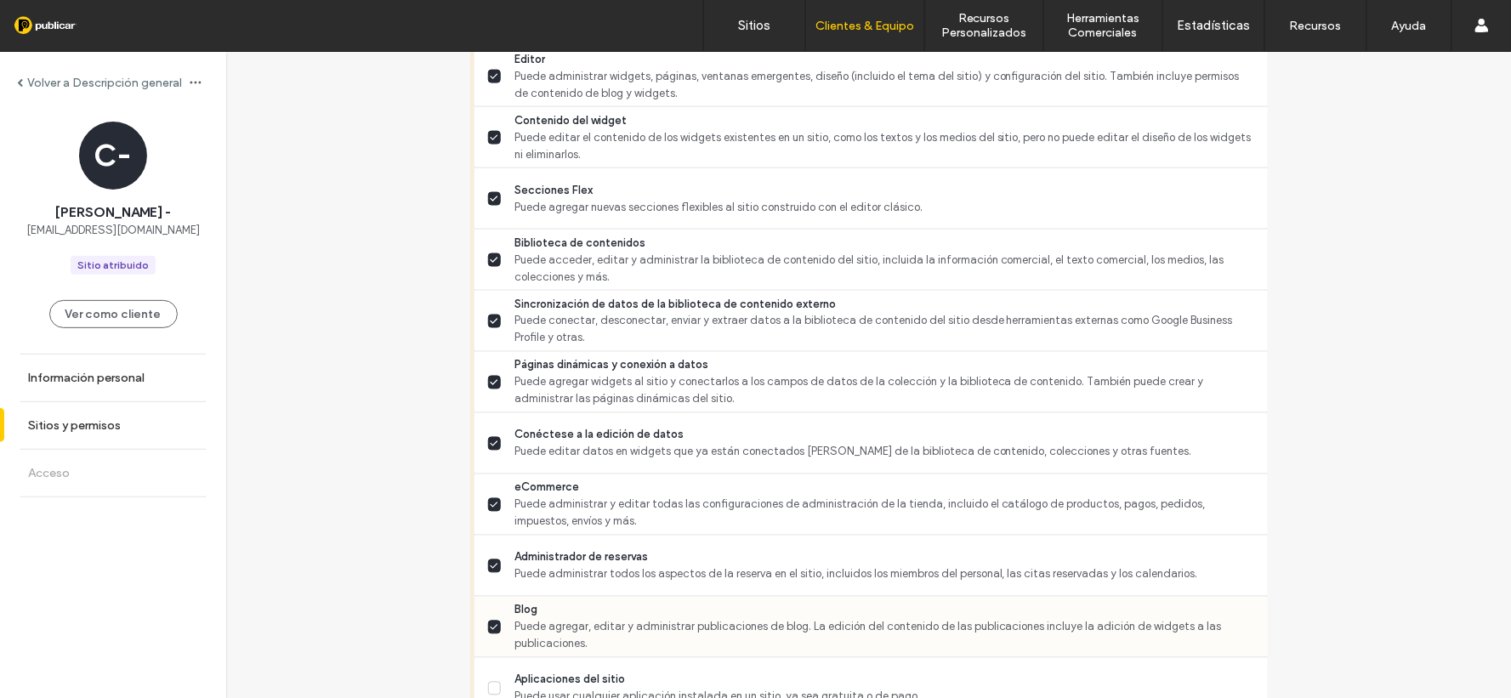
click at [494, 625] on span at bounding box center [495, 628] width 14 height 14
click at [490, 563] on icon at bounding box center [494, 566] width 9 height 7
click at [488, 373] on label "Páginas dinámicas y conexión a datos Puede agregar widgets al sitio y conectarl…" at bounding box center [871, 382] width 766 height 51
click at [490, 441] on icon at bounding box center [494, 444] width 9 height 7
click at [490, 638] on label "Blog Puede agregar, editar y administrar publicaciones de blog. La edición del …" at bounding box center [871, 627] width 766 height 51
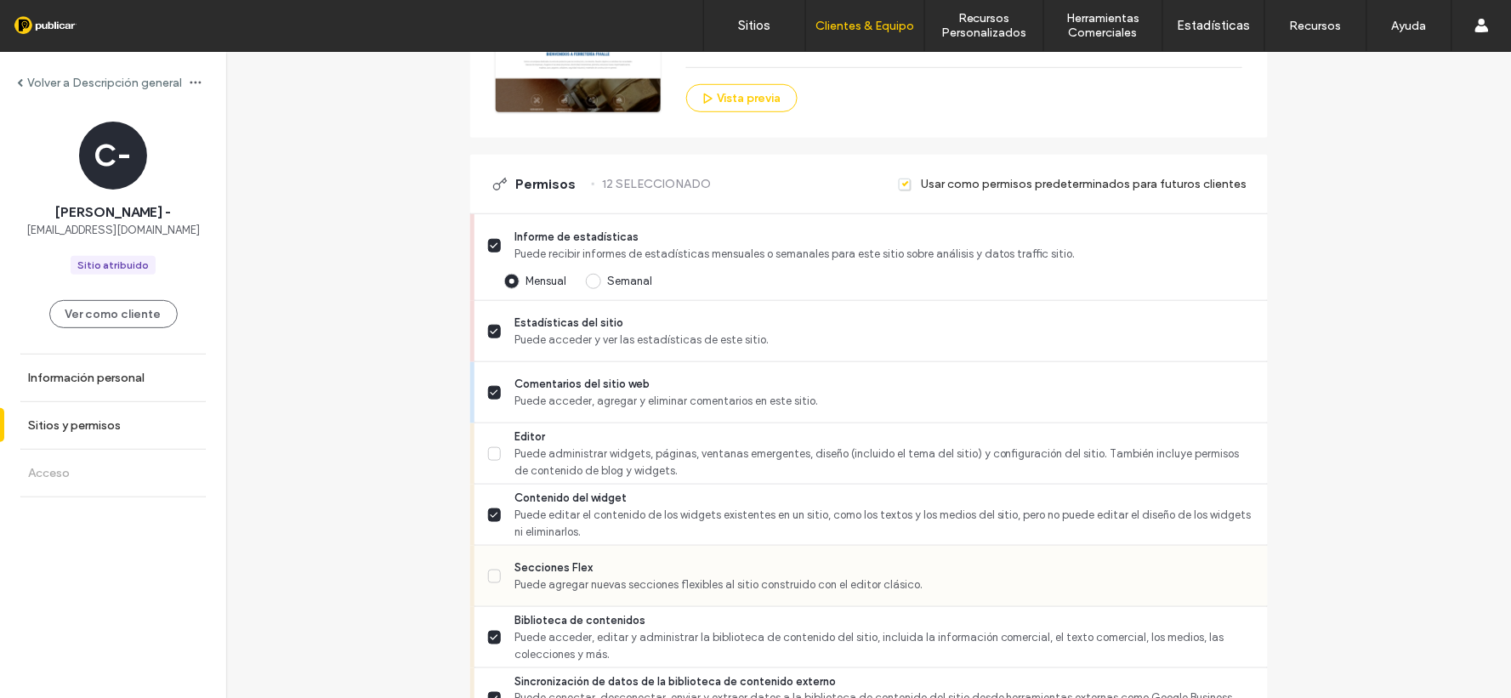
scroll to position [428, 0]
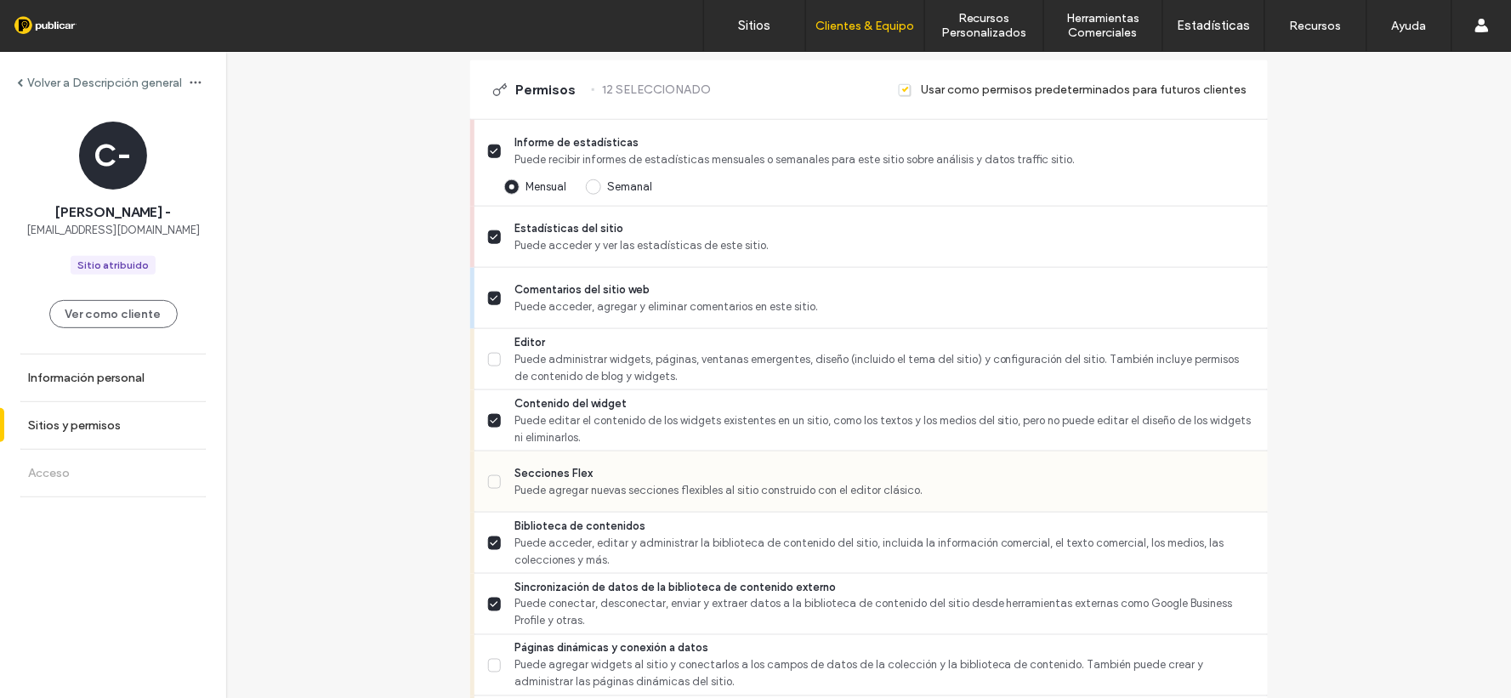
click at [493, 480] on span at bounding box center [495, 482] width 14 height 14
click at [488, 485] on span at bounding box center [495, 482] width 14 height 14
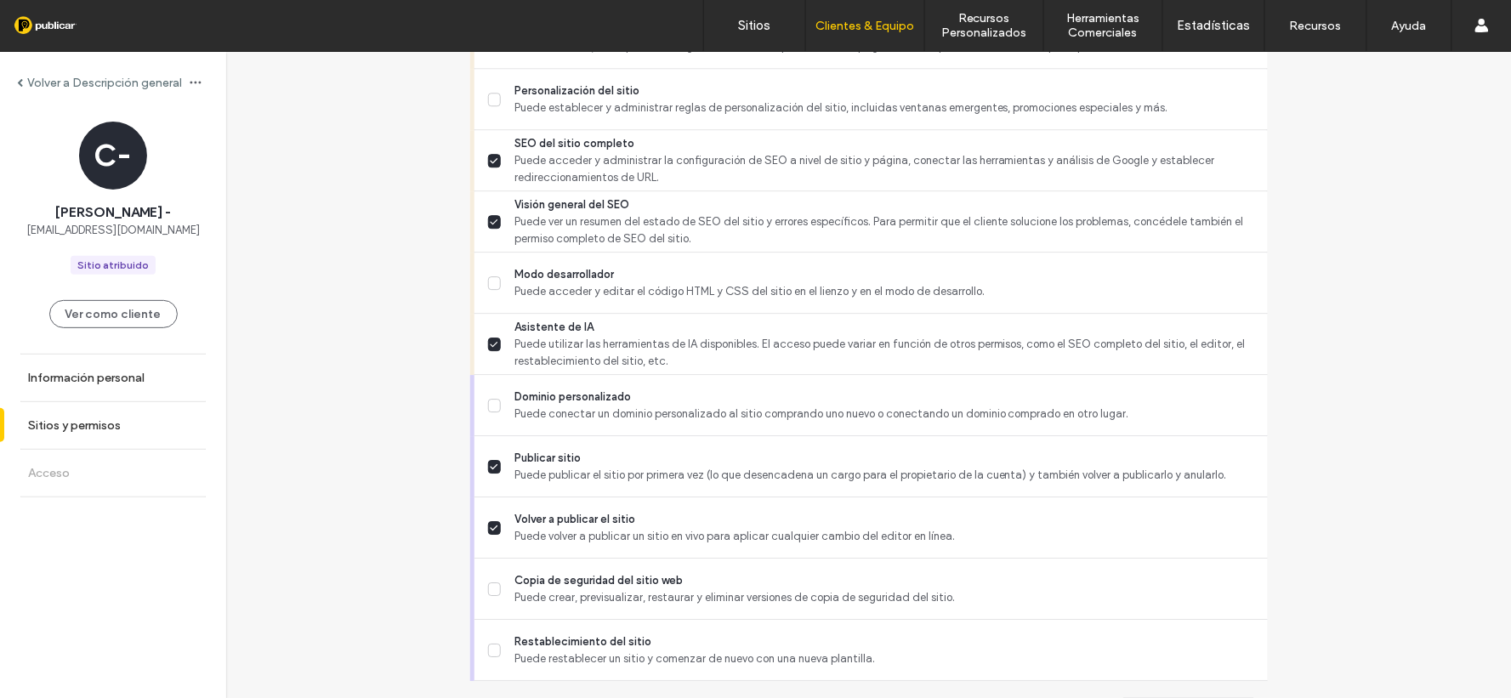
scroll to position [1467, 0]
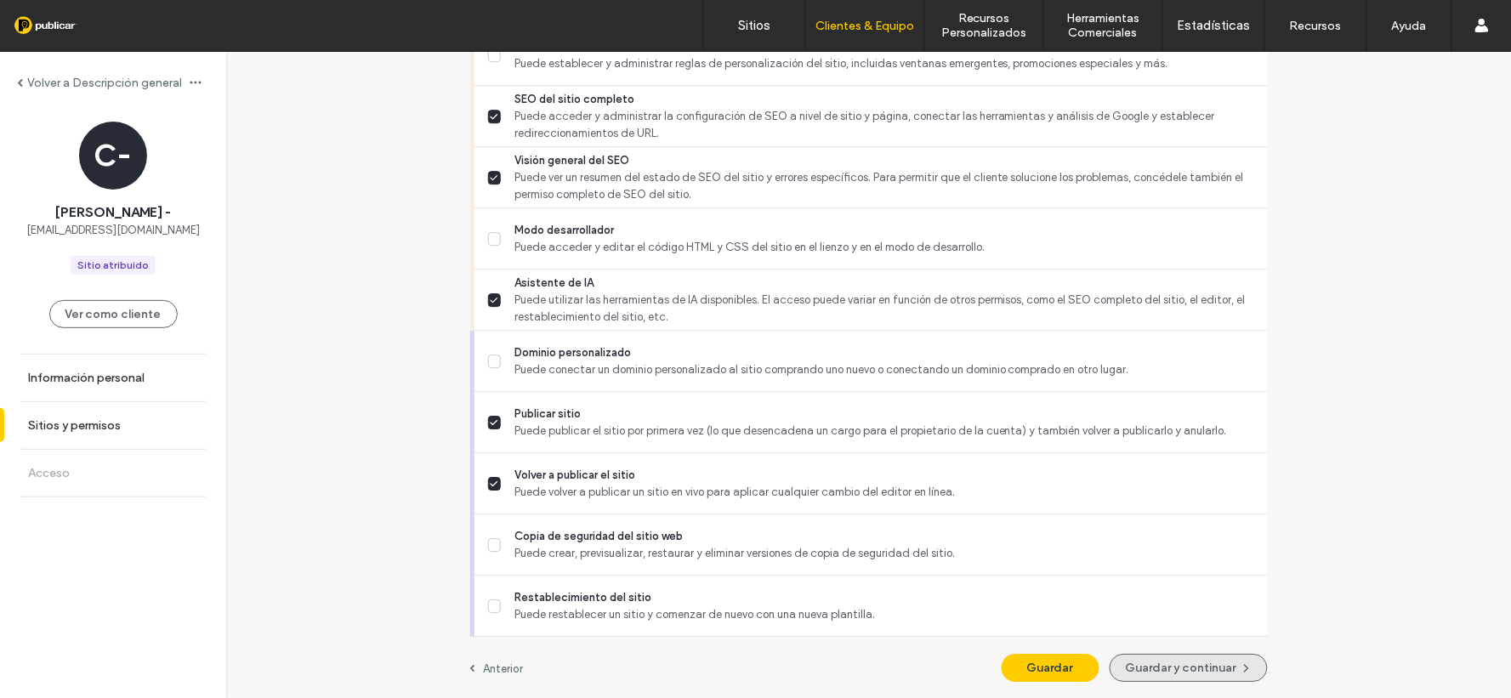
click at [1157, 665] on button "Guardar y continuar" at bounding box center [1189, 668] width 158 height 28
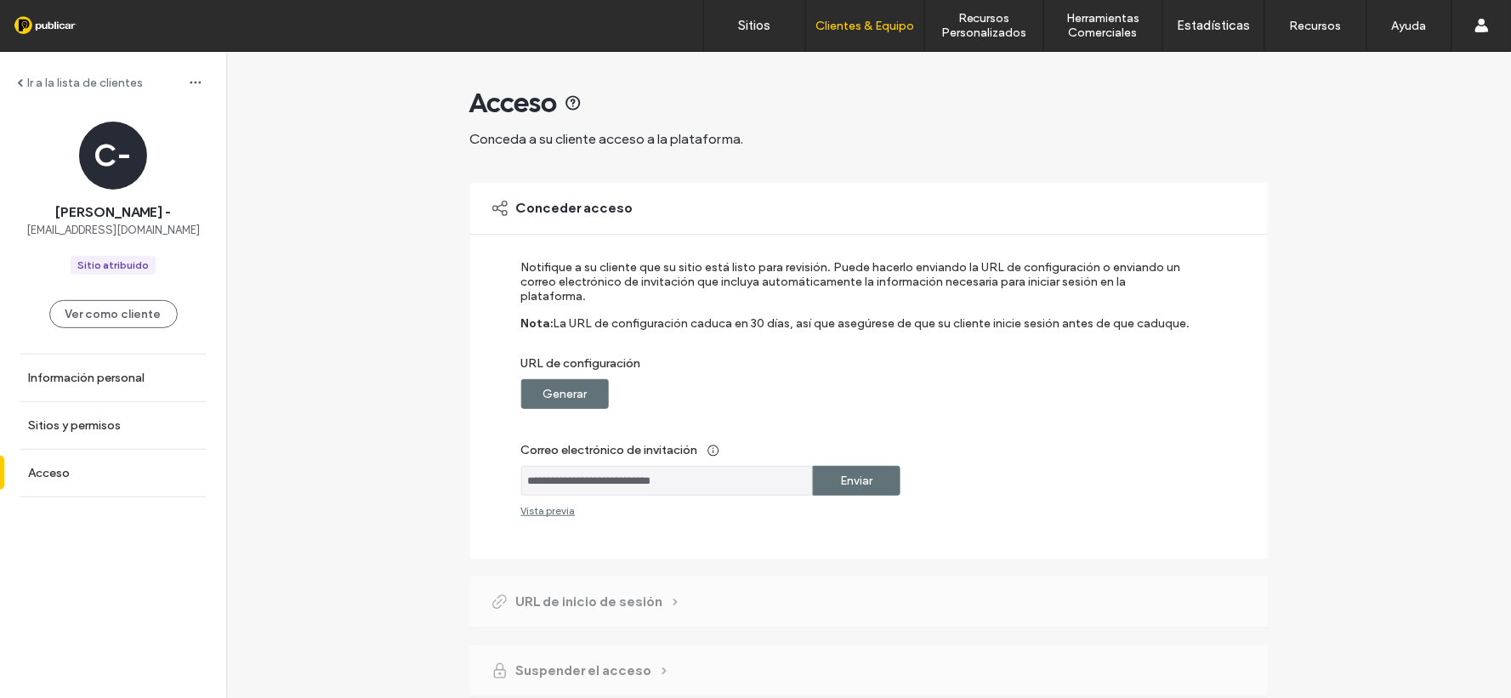
click at [536, 379] on div "Generar" at bounding box center [565, 394] width 88 height 30
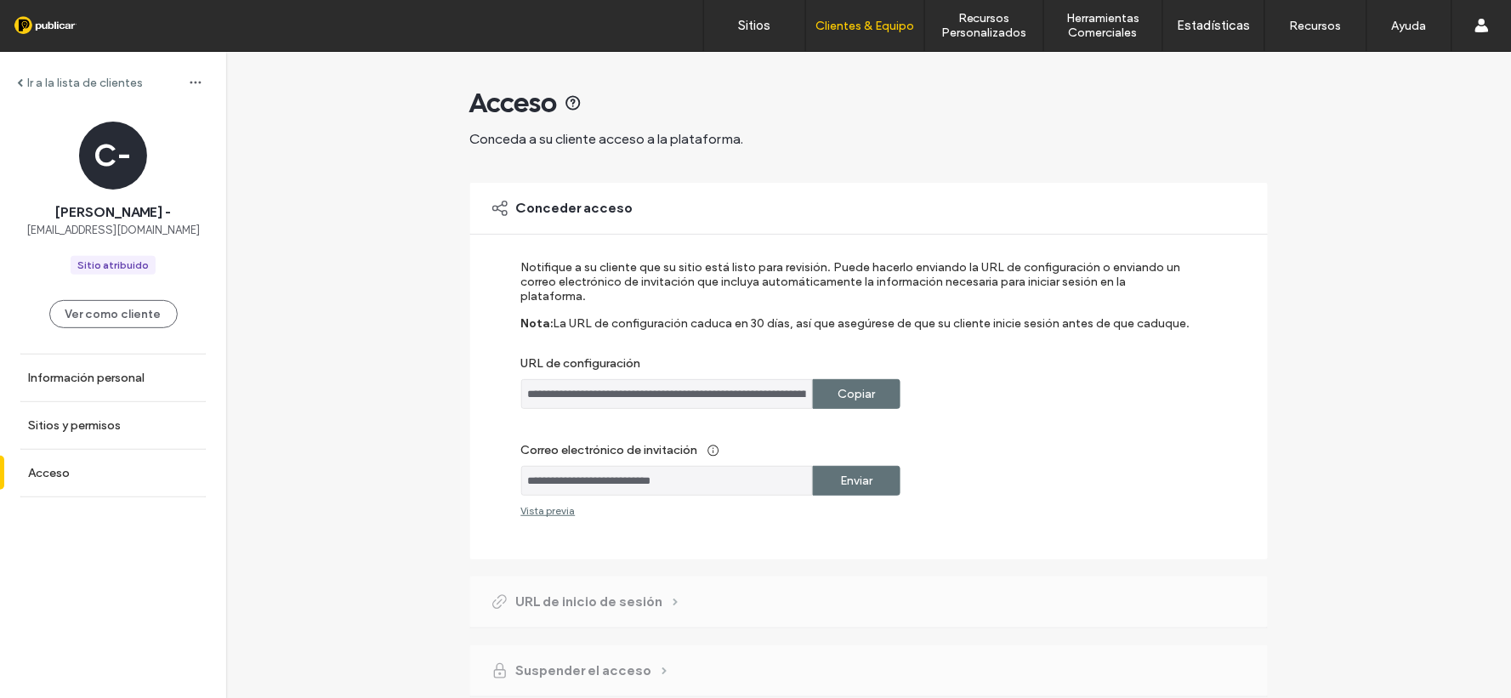
click at [692, 379] on input "**********" at bounding box center [667, 394] width 292 height 30
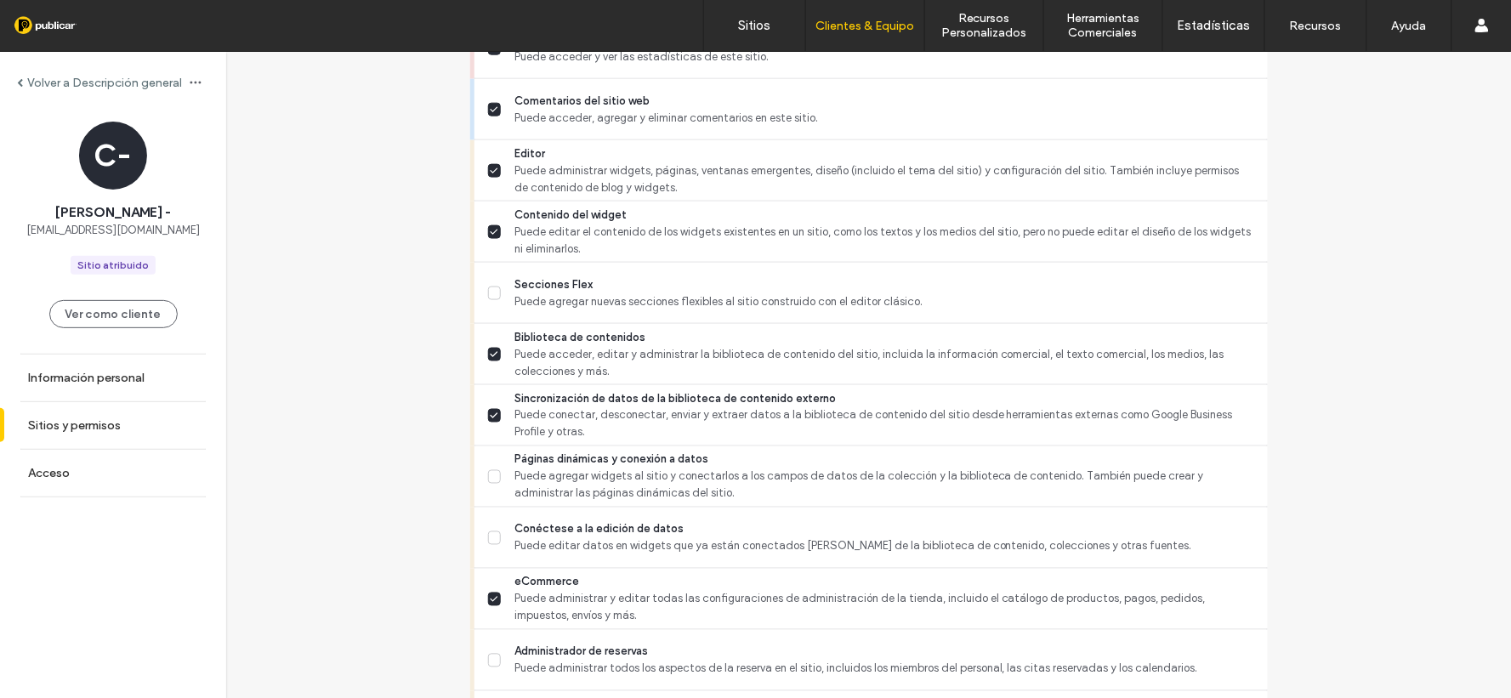
scroll to position [711, 0]
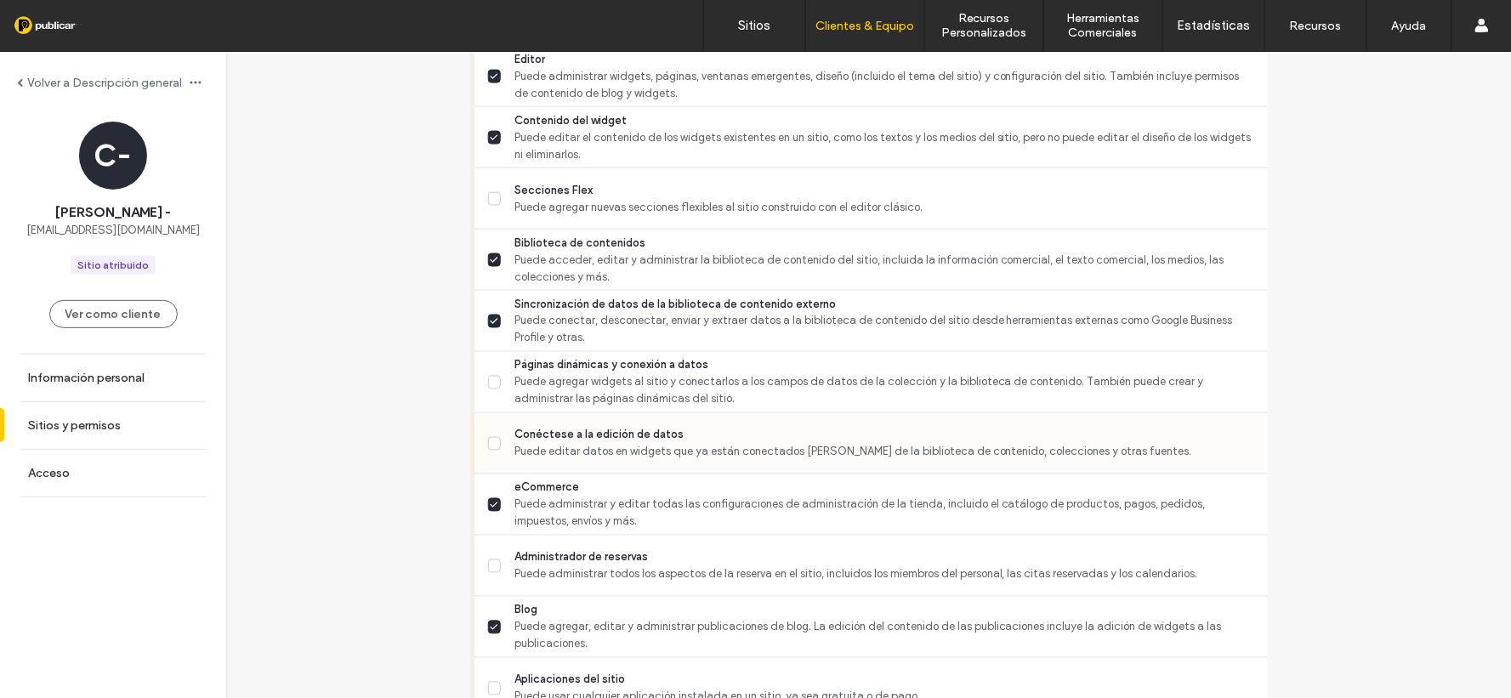
click at [490, 441] on icon at bounding box center [494, 444] width 9 height 7
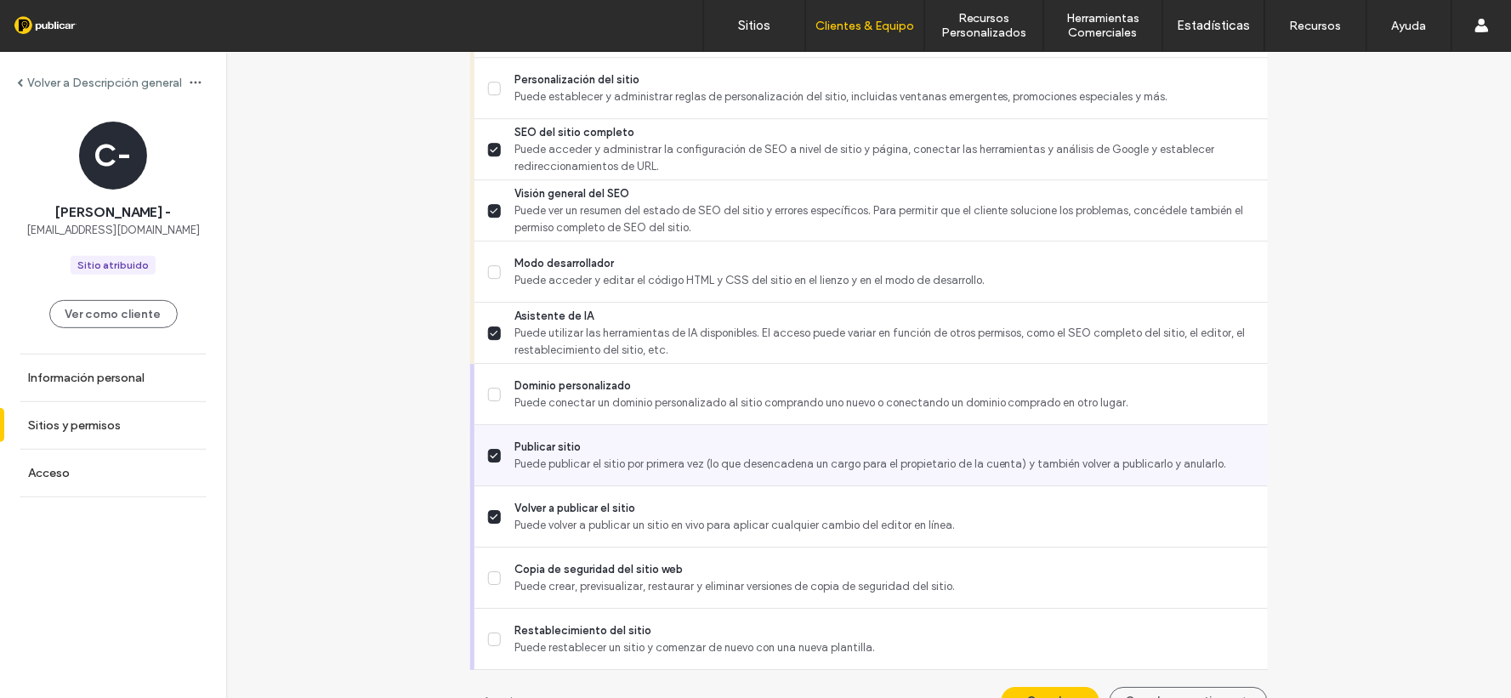
scroll to position [1467, 0]
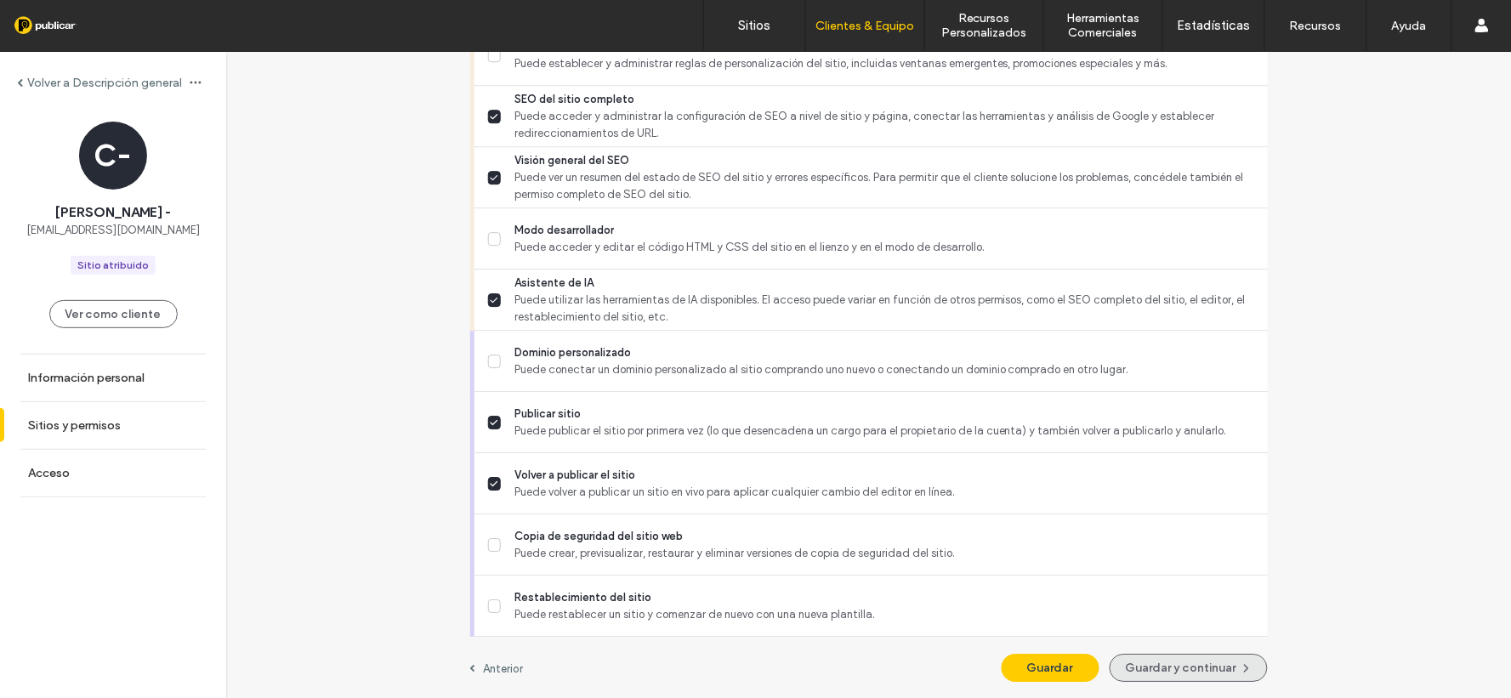
click at [1165, 660] on button "Guardar y continuar" at bounding box center [1189, 668] width 158 height 28
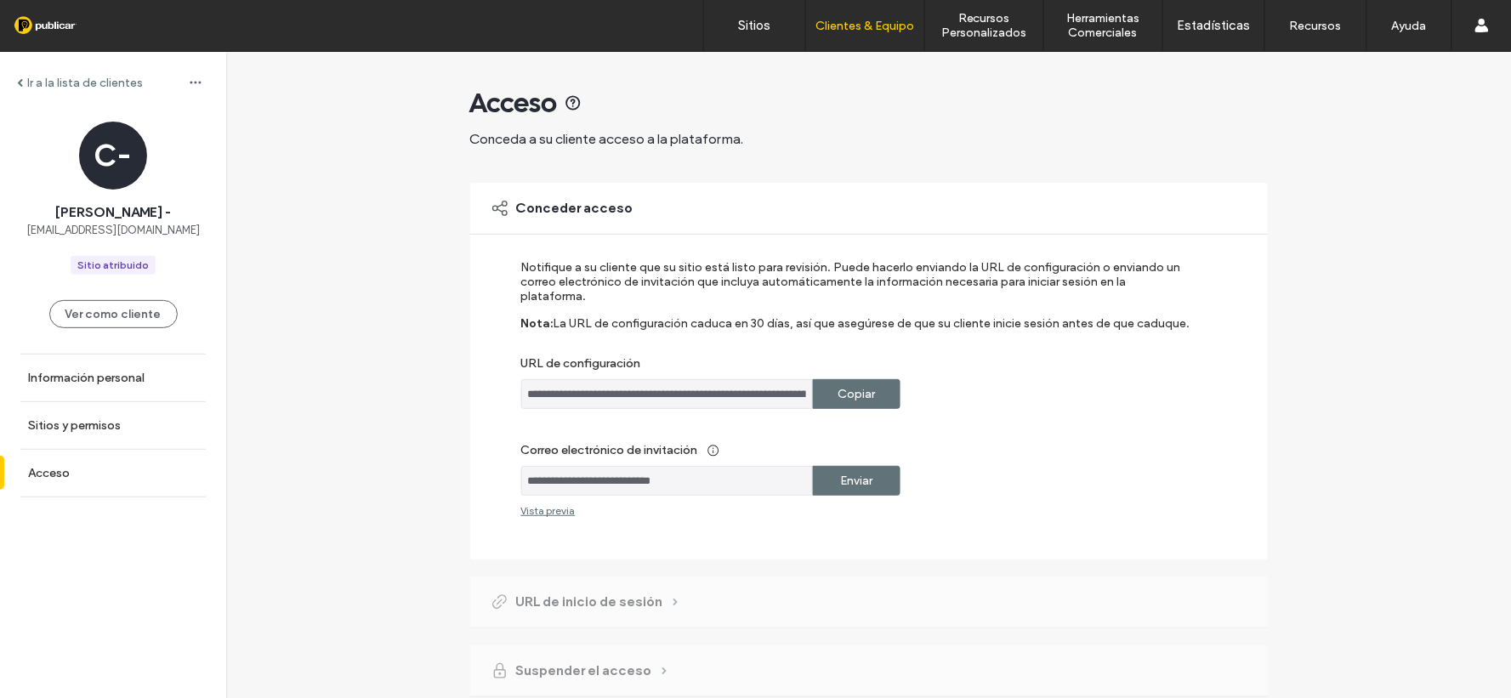
click at [709, 379] on input "**********" at bounding box center [667, 394] width 292 height 30
